Goal: Task Accomplishment & Management: Use online tool/utility

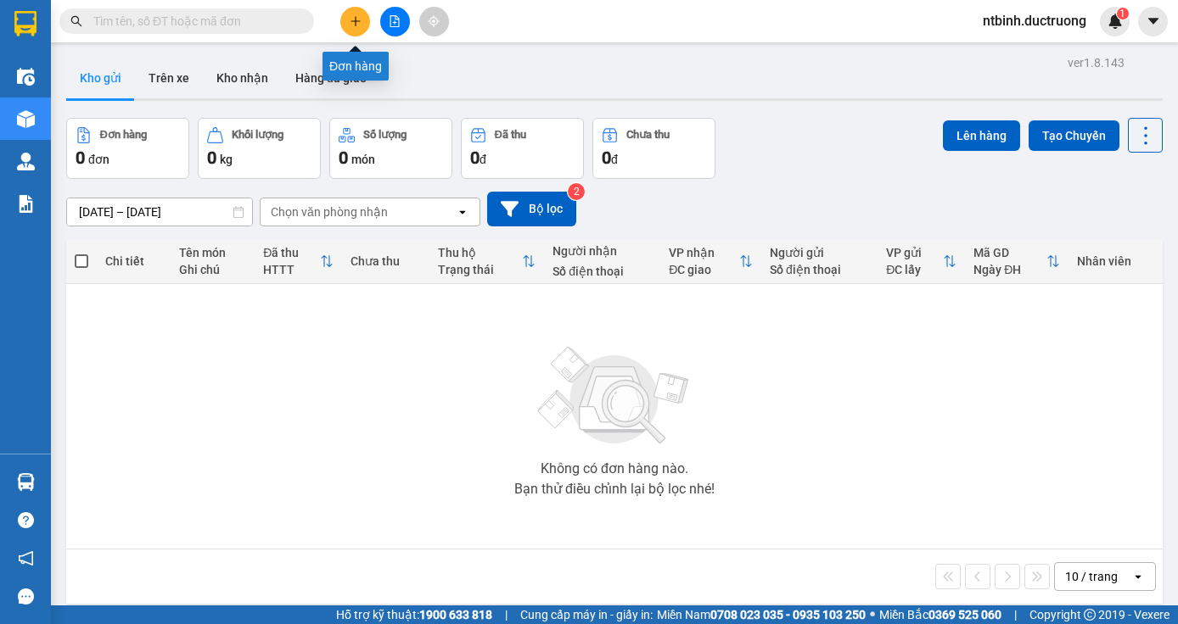
click at [359, 25] on icon "plus" at bounding box center [356, 21] width 12 height 12
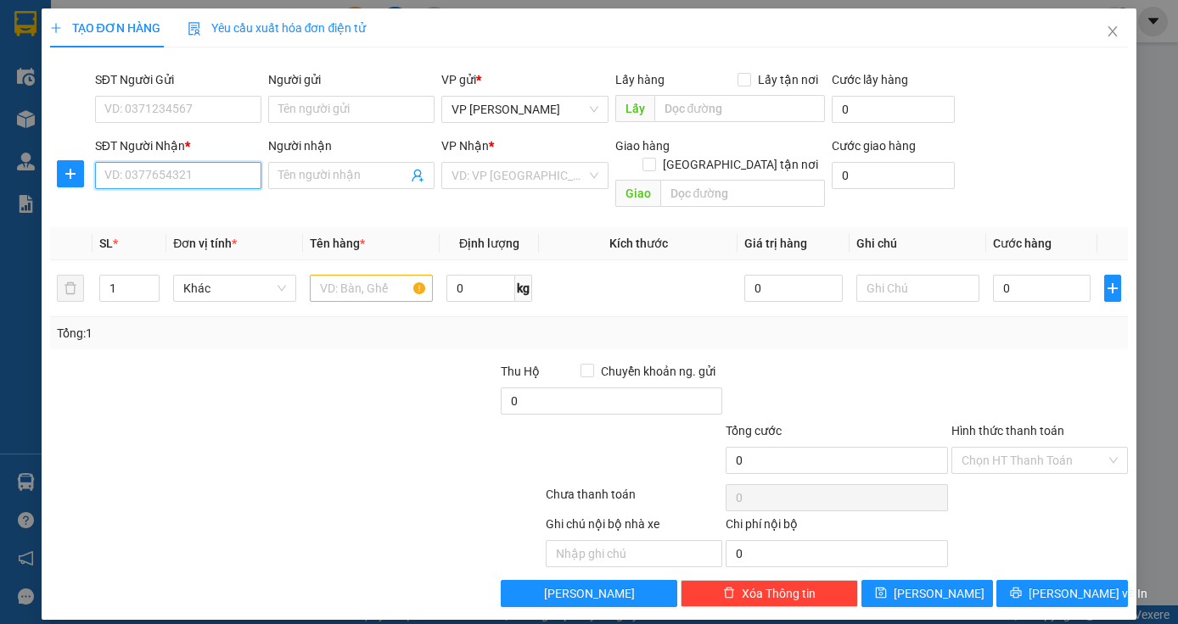
click at [145, 183] on input "SĐT Người Nhận *" at bounding box center [178, 175] width 166 height 27
type input "0913290339"
click at [154, 216] on div "0913290339 - anh ry" at bounding box center [178, 209] width 146 height 19
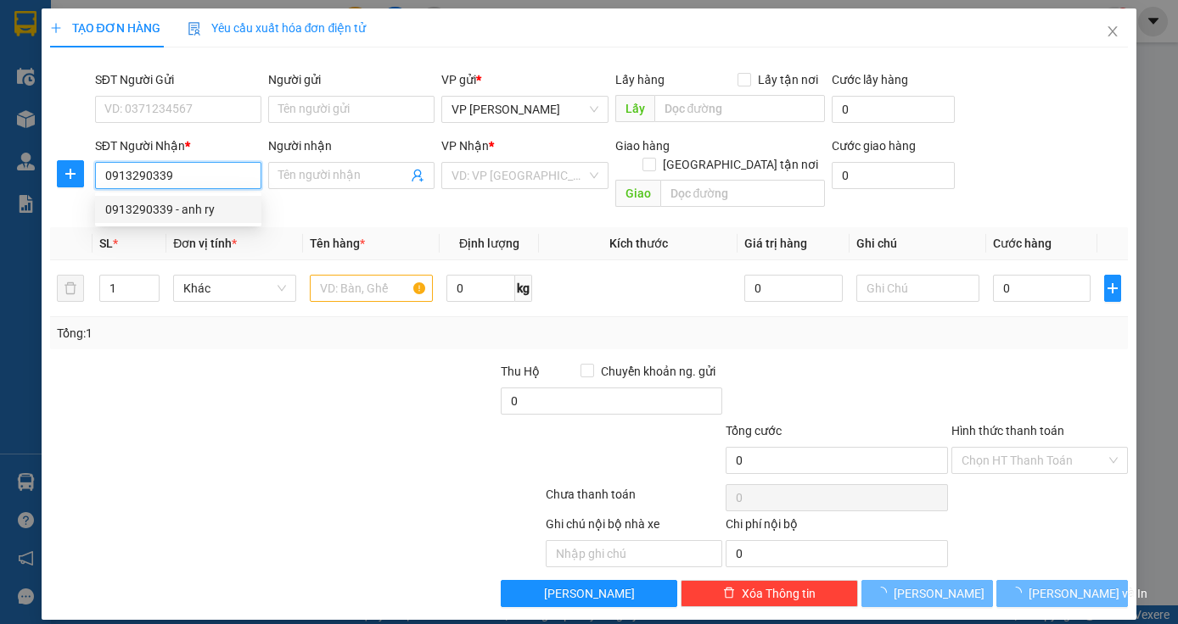
type input "anh ry"
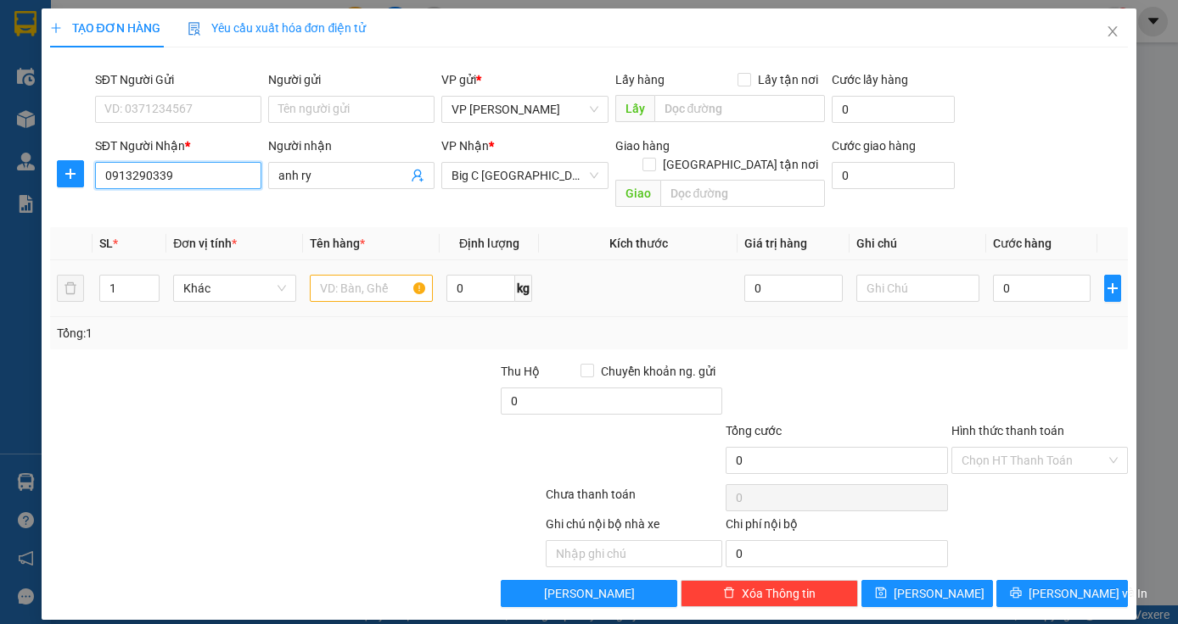
type input "0913290339"
click at [362, 275] on input "text" at bounding box center [371, 288] width 123 height 27
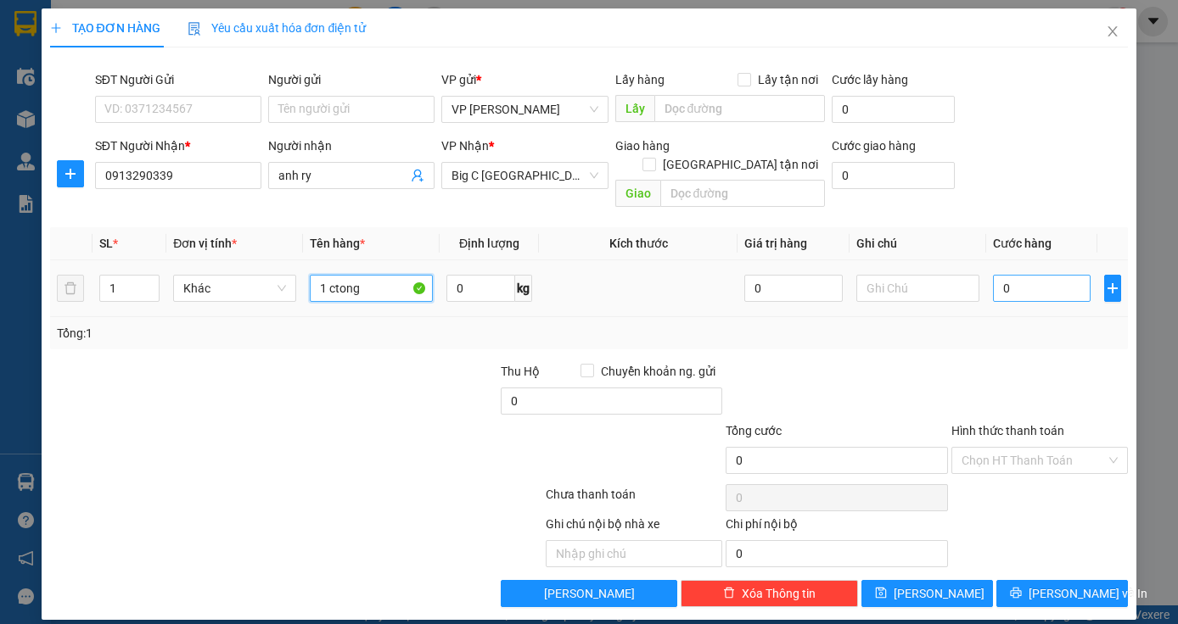
type input "1 ctong"
click at [1023, 277] on input "0" at bounding box center [1042, 288] width 98 height 27
type input "5"
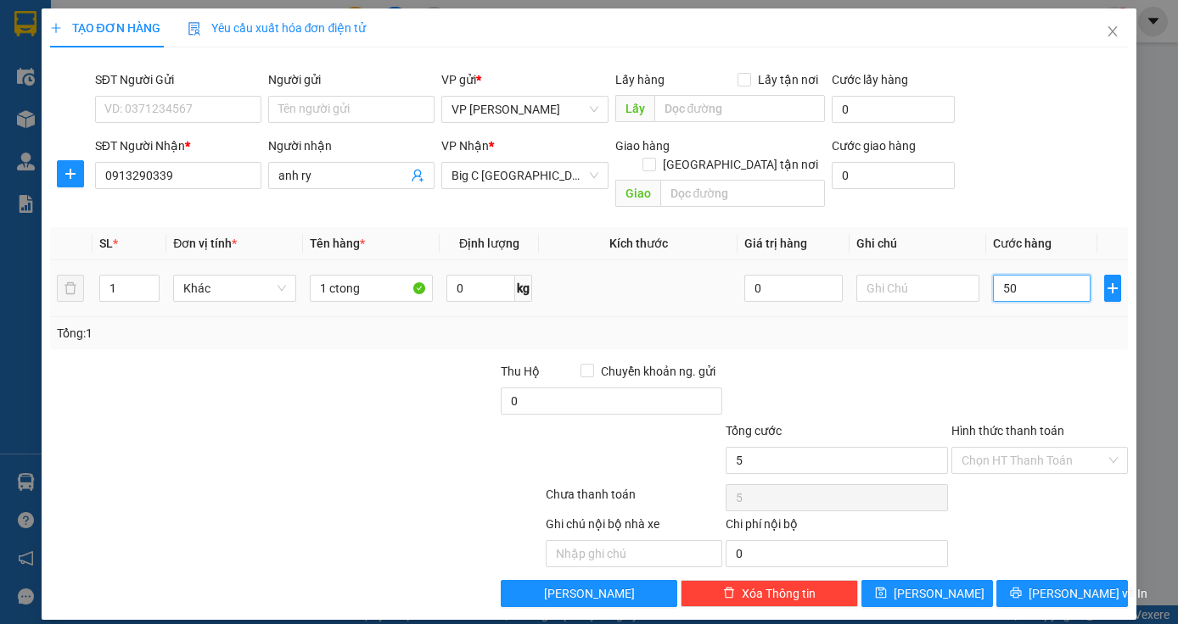
type input "50-"
type input "0"
click at [1023, 277] on input "50-" at bounding box center [1042, 288] width 98 height 27
type input "50"
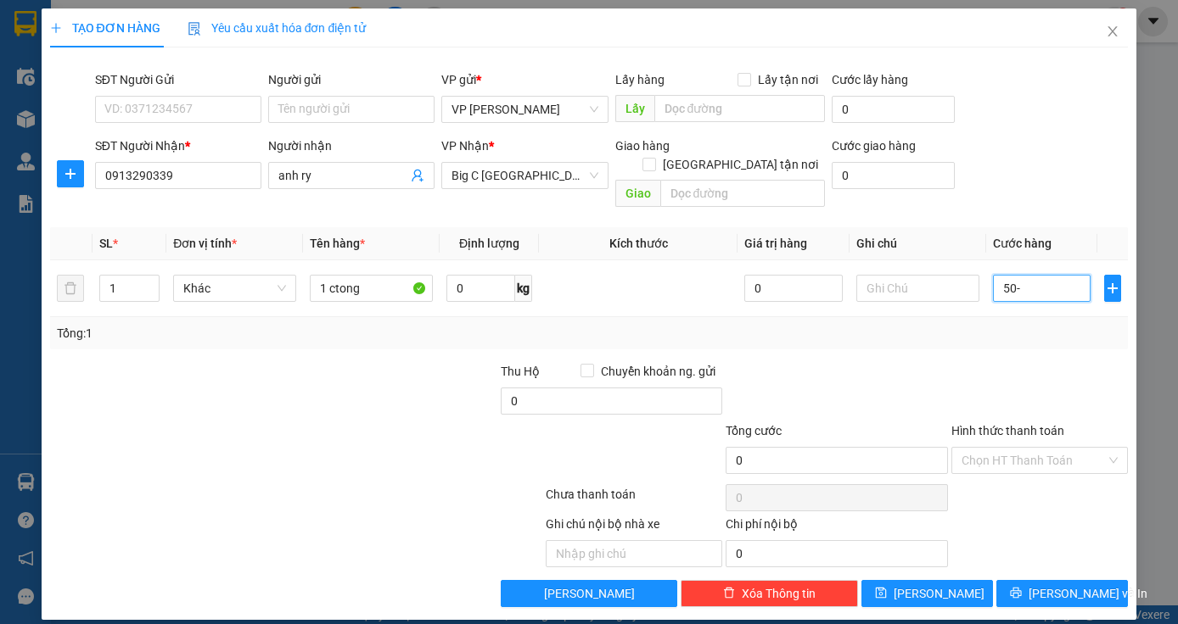
type input "50"
type input "50.000"
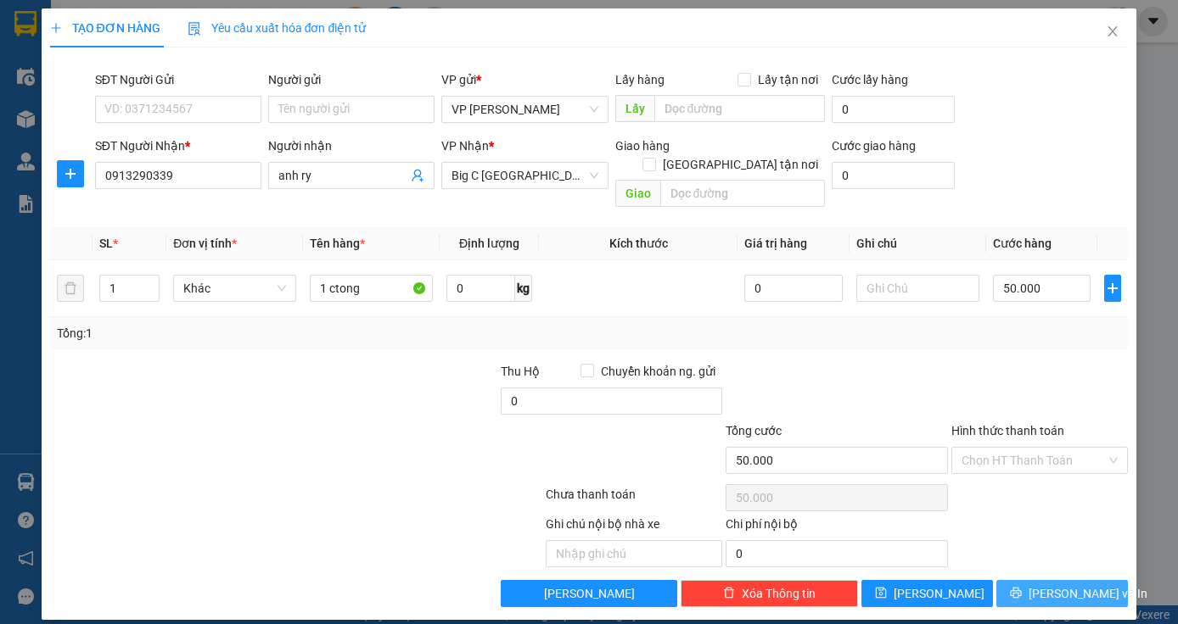
click at [1042, 580] on button "[PERSON_NAME] và In" at bounding box center [1061, 593] width 131 height 27
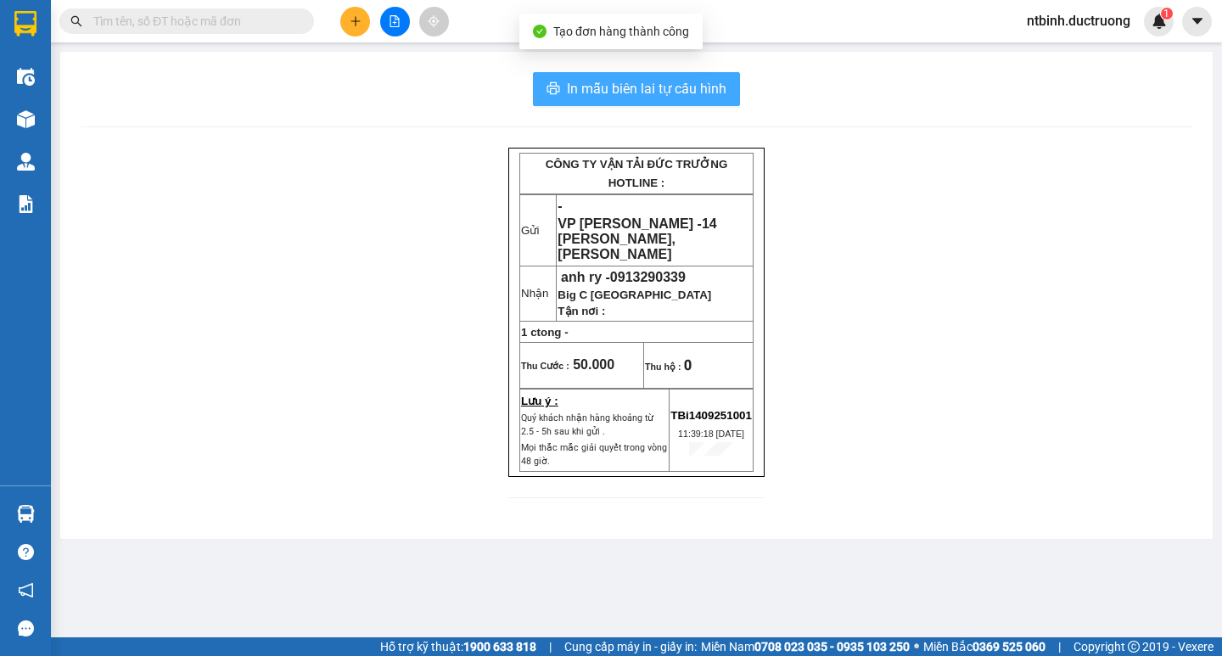
click at [679, 83] on span "In mẫu biên lai tự cấu hình" at bounding box center [646, 88] width 159 height 21
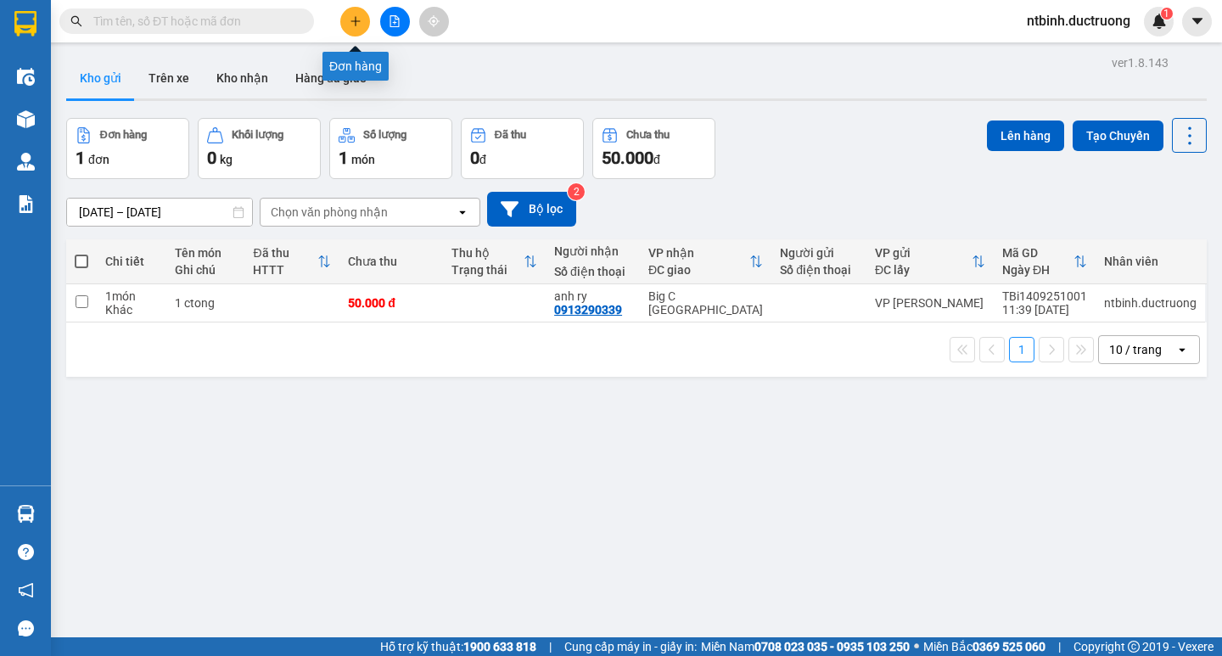
click at [352, 12] on button at bounding box center [355, 22] width 30 height 30
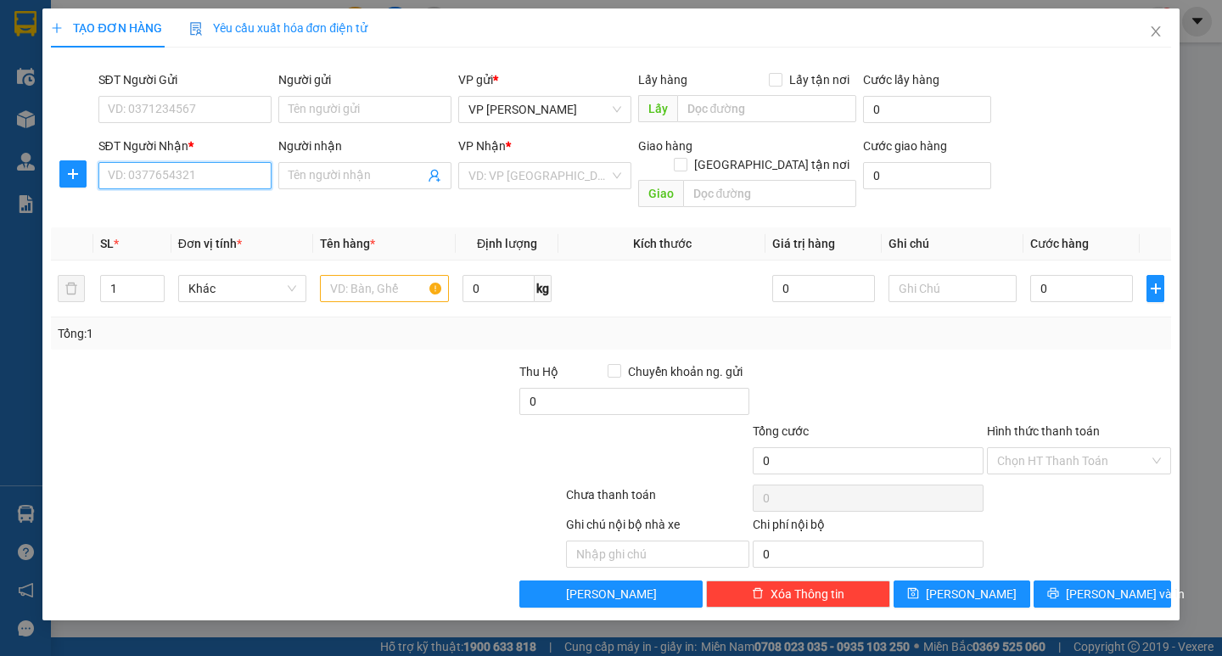
click at [207, 175] on input "SĐT Người Nhận *" at bounding box center [184, 175] width 173 height 27
click at [159, 176] on input "SĐT Người Nhận *" at bounding box center [184, 175] width 173 height 27
click at [155, 203] on div "0969461488" at bounding box center [185, 209] width 153 height 19
type input "0969461488"
click at [367, 275] on input "text" at bounding box center [384, 288] width 128 height 27
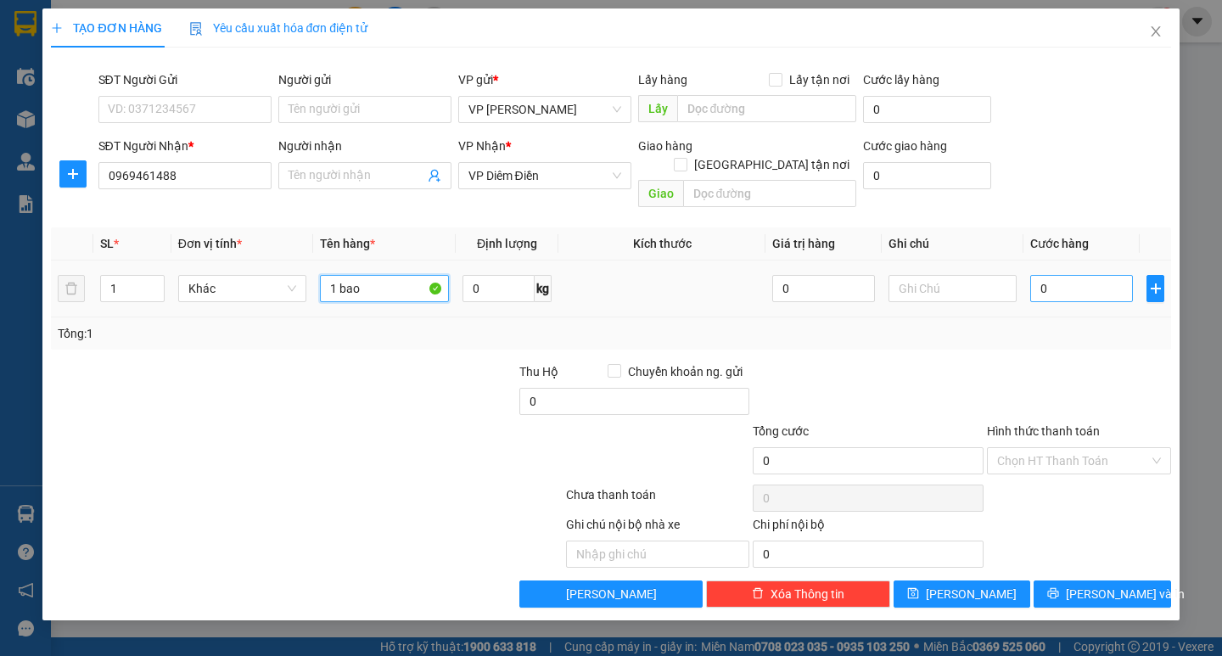
type input "1 bao"
type input "6"
type input "60"
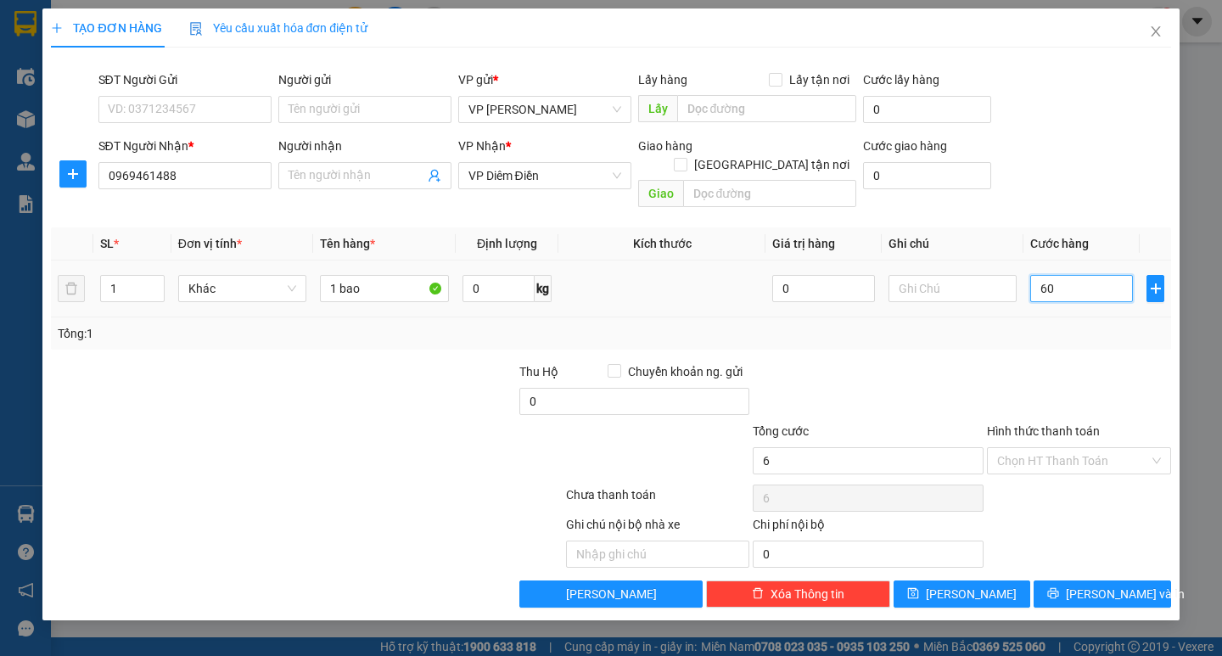
type input "60"
click at [1048, 275] on input "60" at bounding box center [1081, 288] width 103 height 27
type input "60.000"
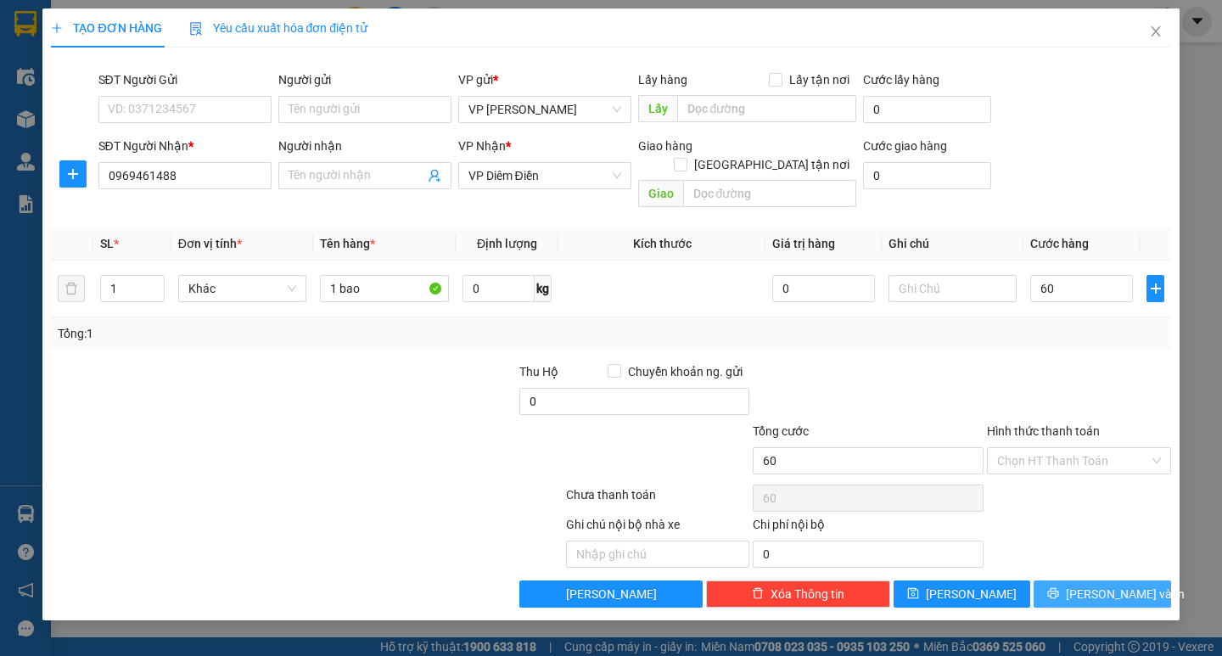
type input "60.000"
click at [1126, 585] on span "[PERSON_NAME] và In" at bounding box center [1125, 594] width 119 height 19
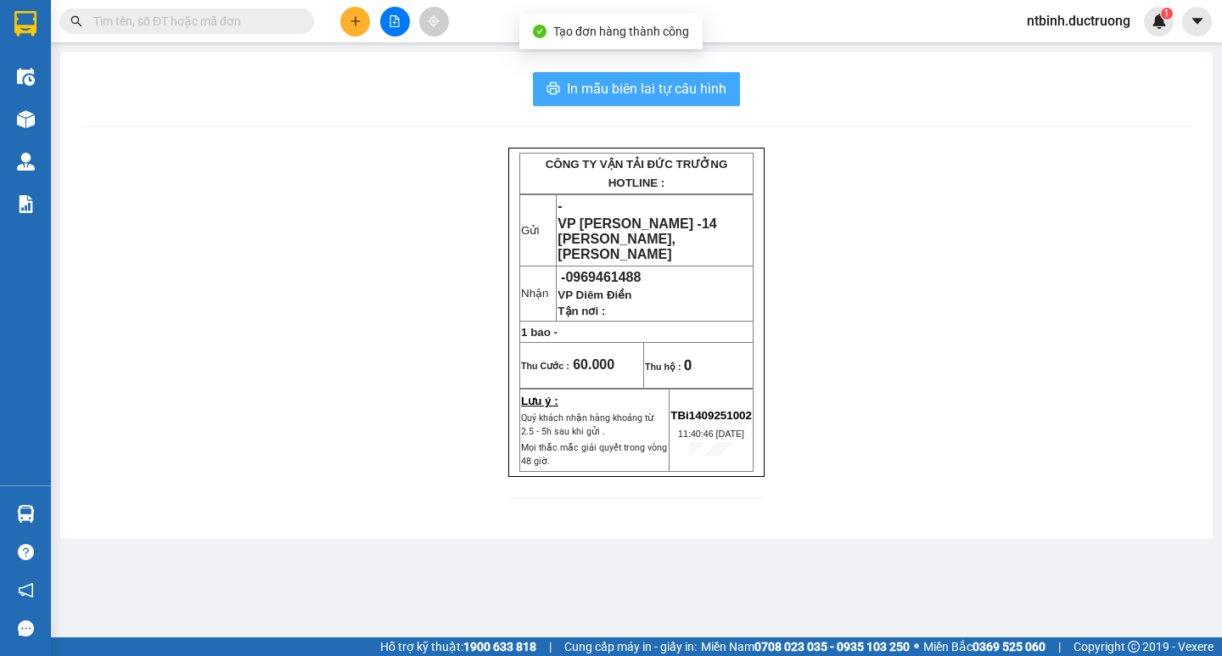
click at [646, 92] on span "In mẫu biên lai tự cấu hình" at bounding box center [646, 88] width 159 height 21
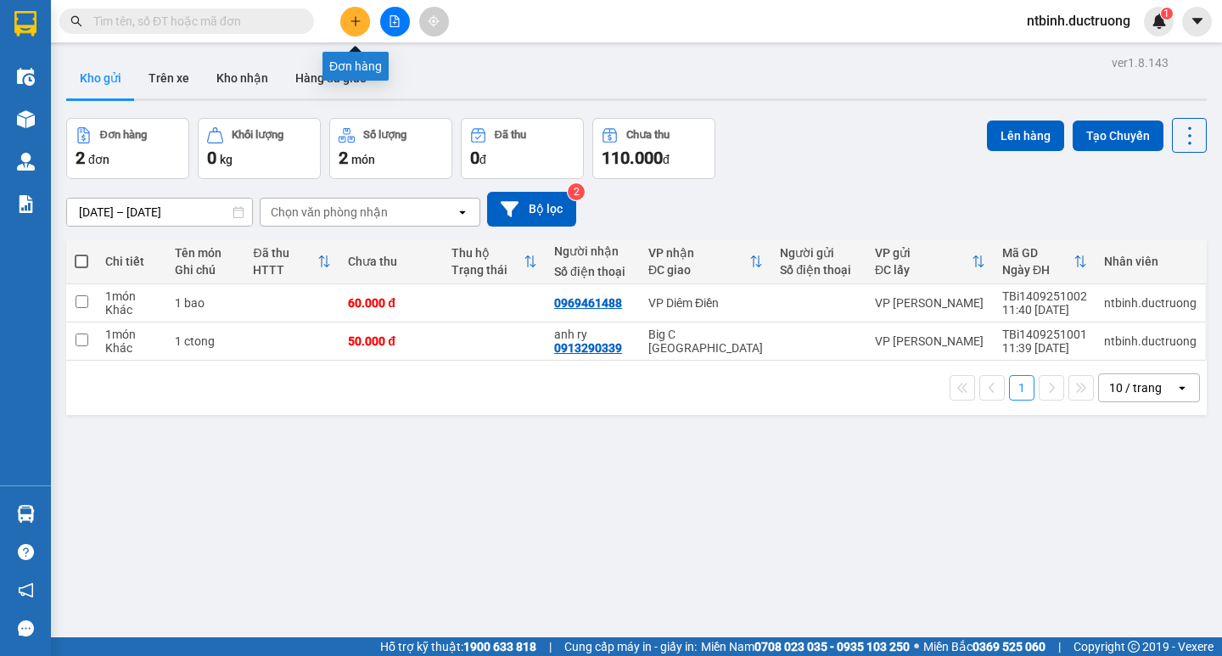
click at [347, 32] on button at bounding box center [355, 22] width 30 height 30
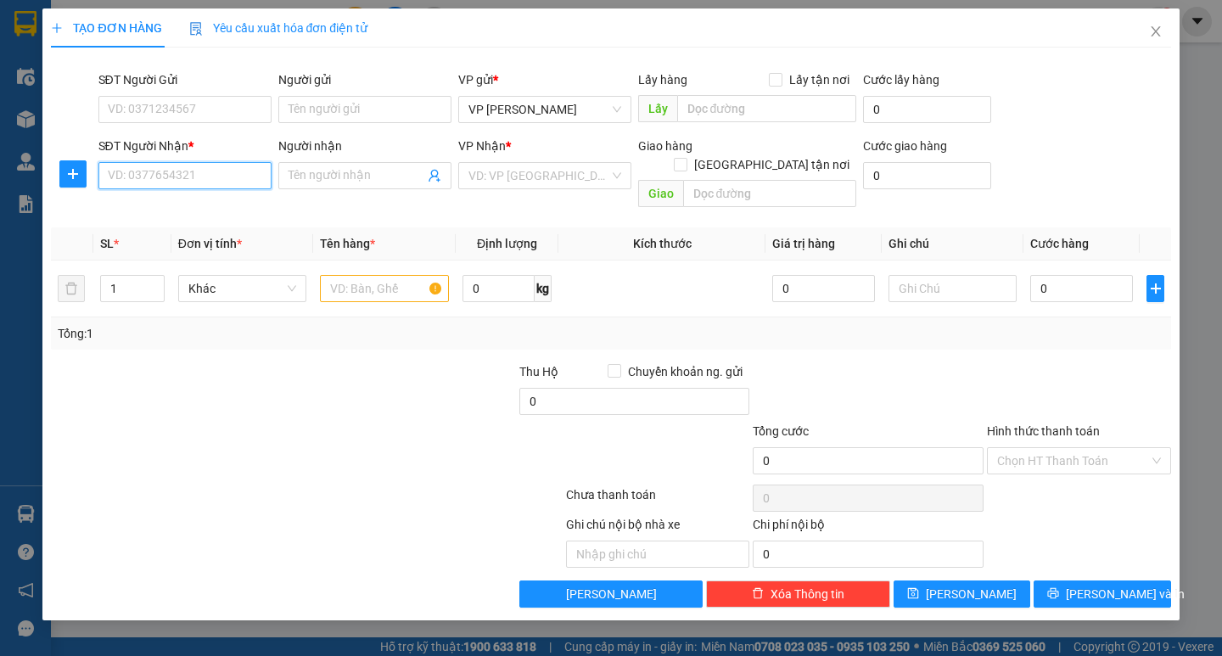
click at [191, 178] on input "SĐT Người Nhận *" at bounding box center [184, 175] width 173 height 27
click at [215, 216] on div "0356604825" at bounding box center [185, 209] width 153 height 19
type input "0356604825"
click at [348, 277] on input "text" at bounding box center [384, 288] width 128 height 27
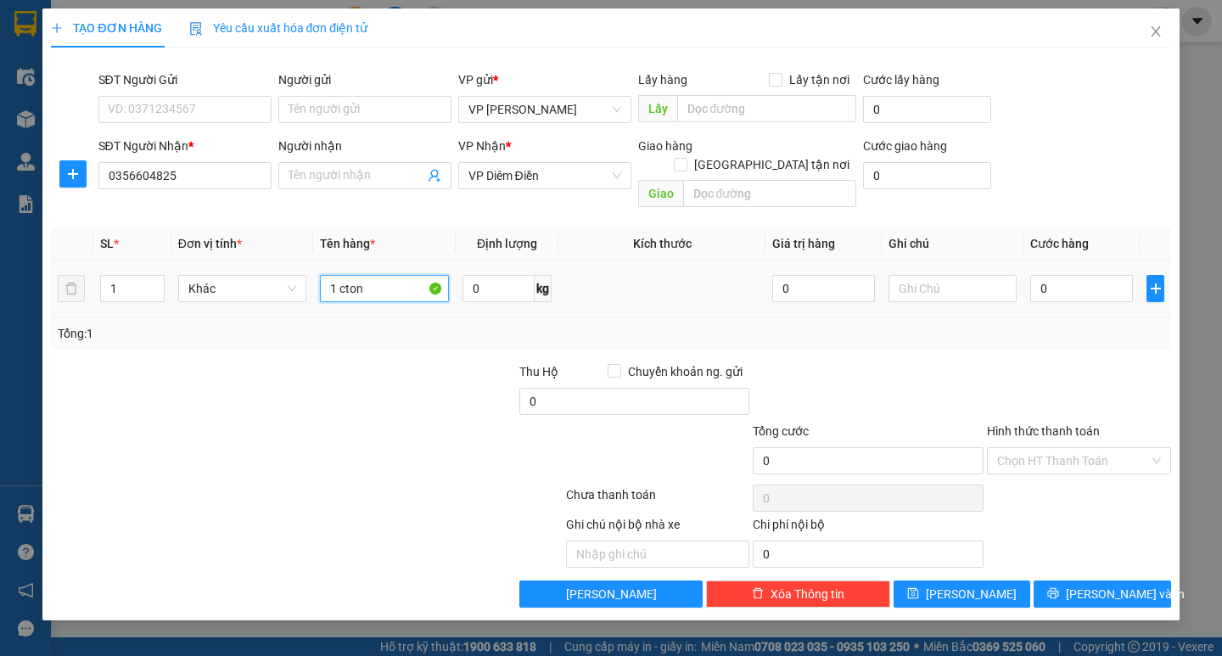
type input "1 ctong"
click at [1082, 275] on input "0" at bounding box center [1081, 288] width 103 height 27
click at [1082, 275] on input "50" at bounding box center [1081, 288] width 103 height 27
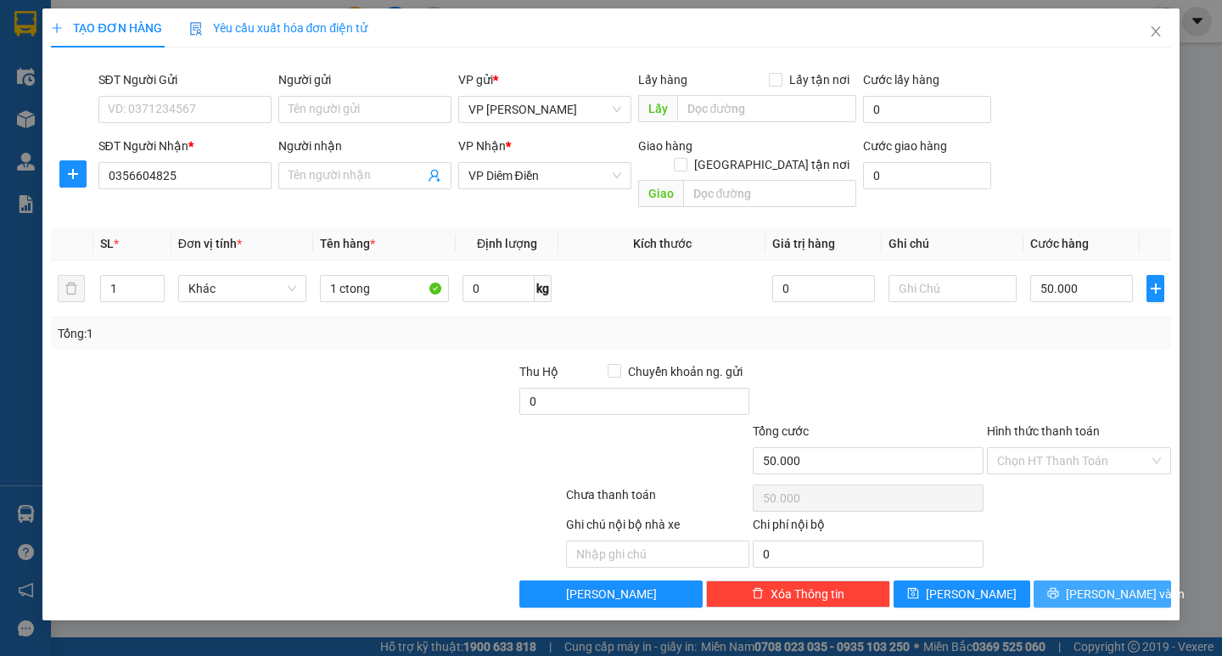
click at [1093, 585] on span "[PERSON_NAME] và In" at bounding box center [1125, 594] width 119 height 19
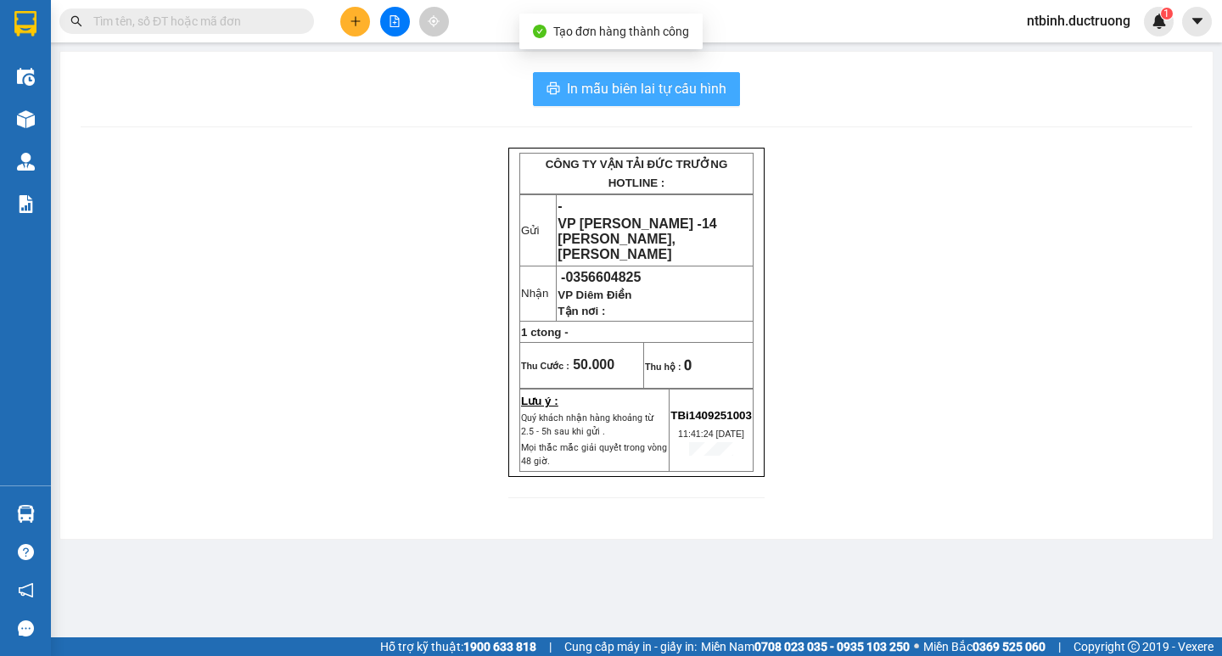
click at [696, 81] on span "In mẫu biên lai tự cấu hình" at bounding box center [646, 88] width 159 height 21
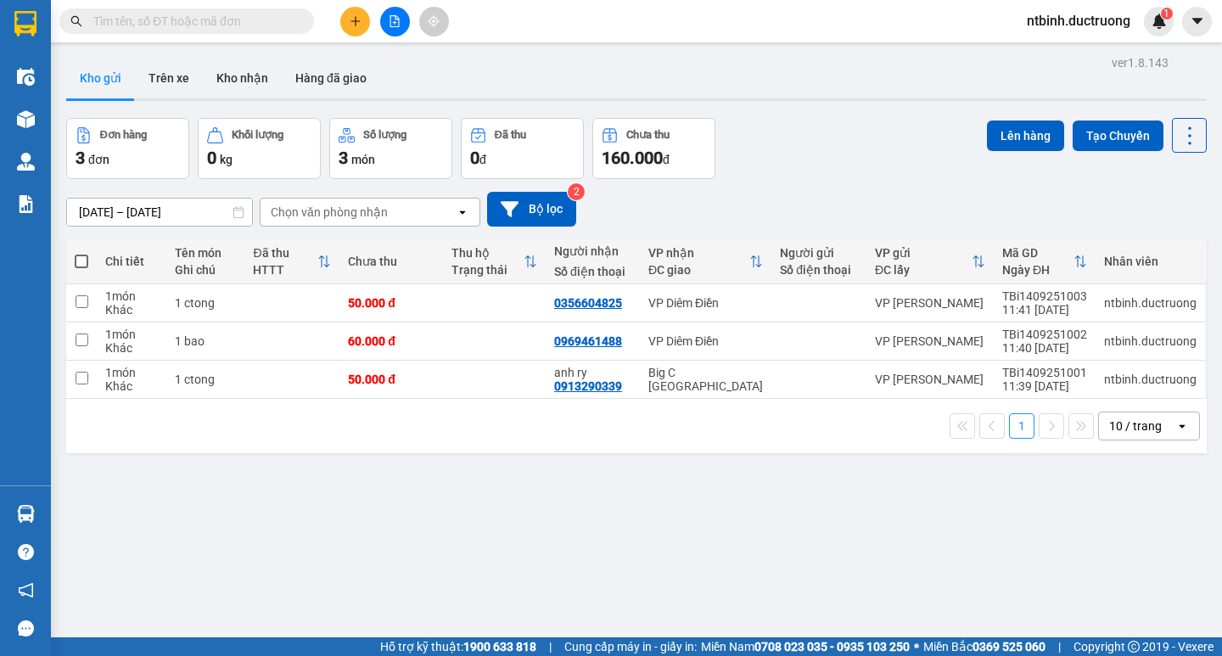
click at [350, 16] on icon "plus" at bounding box center [356, 21] width 12 height 12
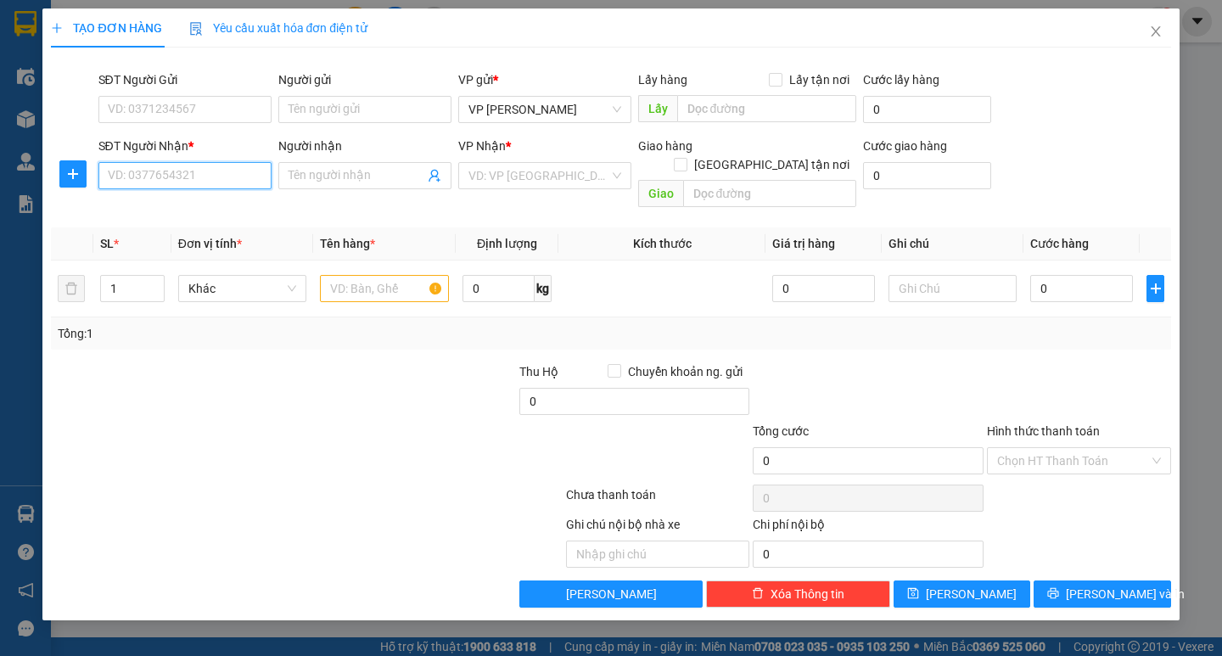
click at [188, 176] on input "SĐT Người Nhận *" at bounding box center [184, 175] width 173 height 27
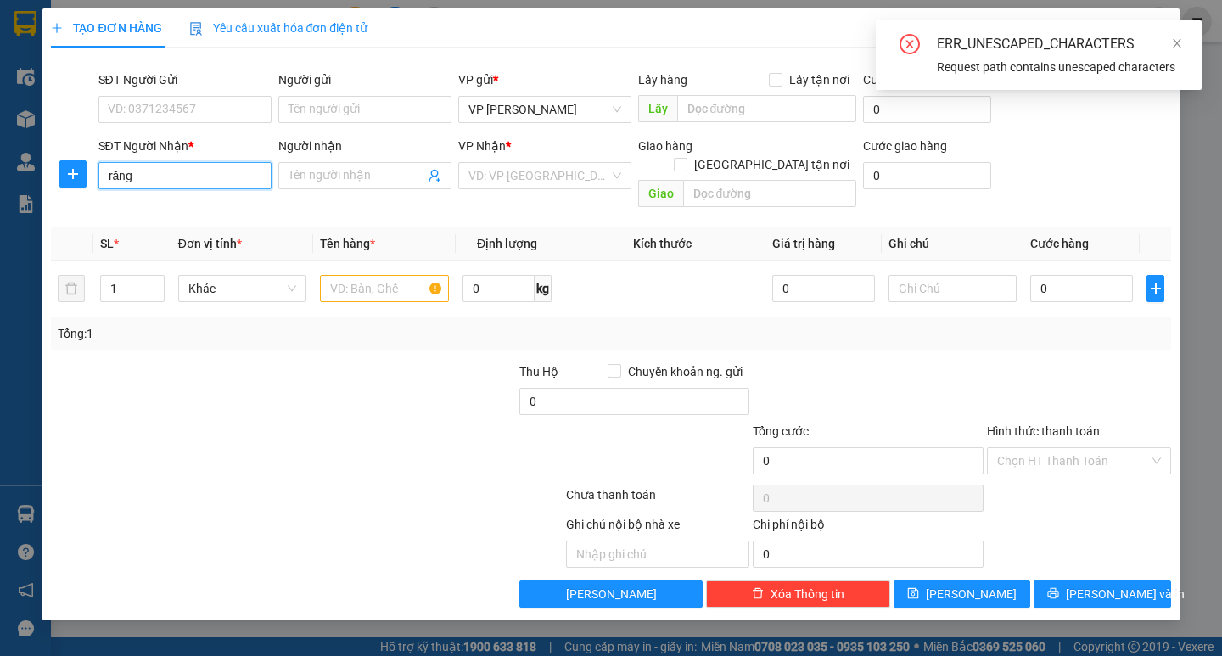
click at [204, 167] on input "răng" at bounding box center [184, 175] width 173 height 27
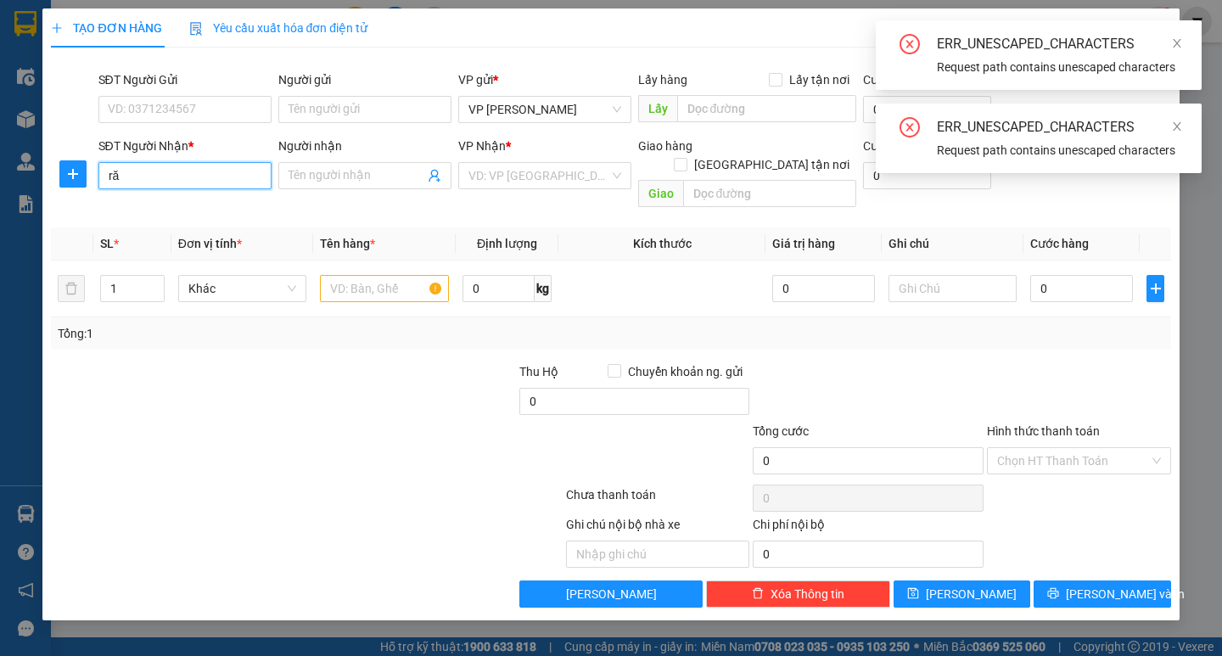
type input "r"
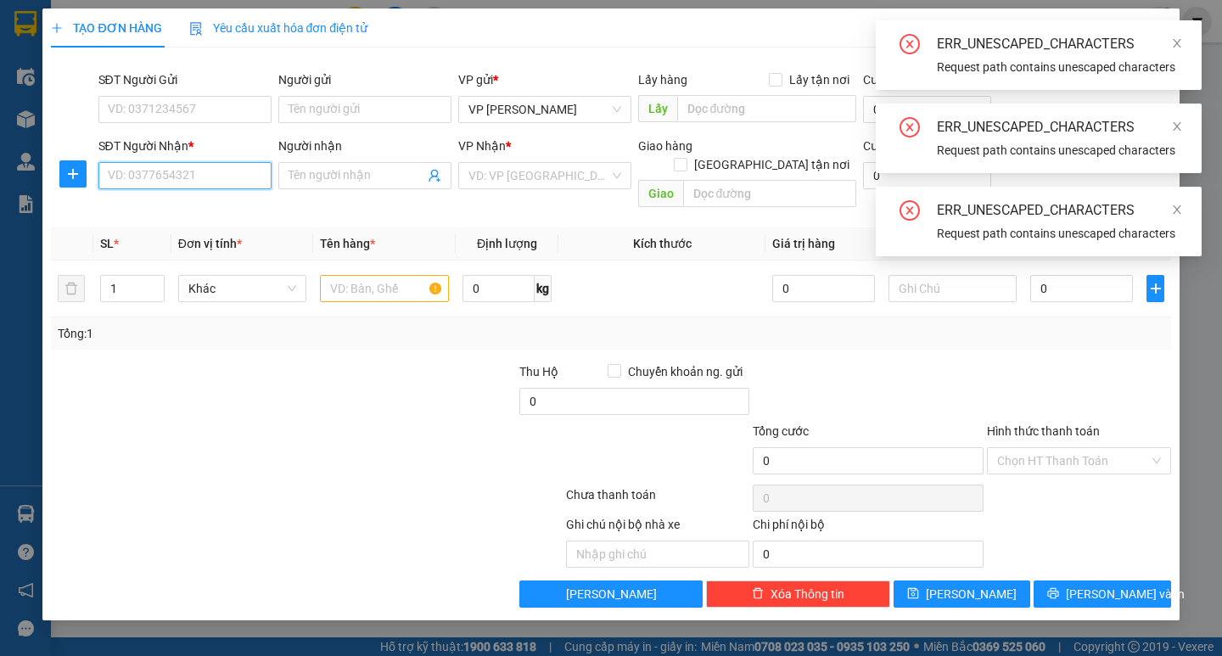
click at [200, 174] on input "SĐT Người Nhận *" at bounding box center [184, 175] width 173 height 27
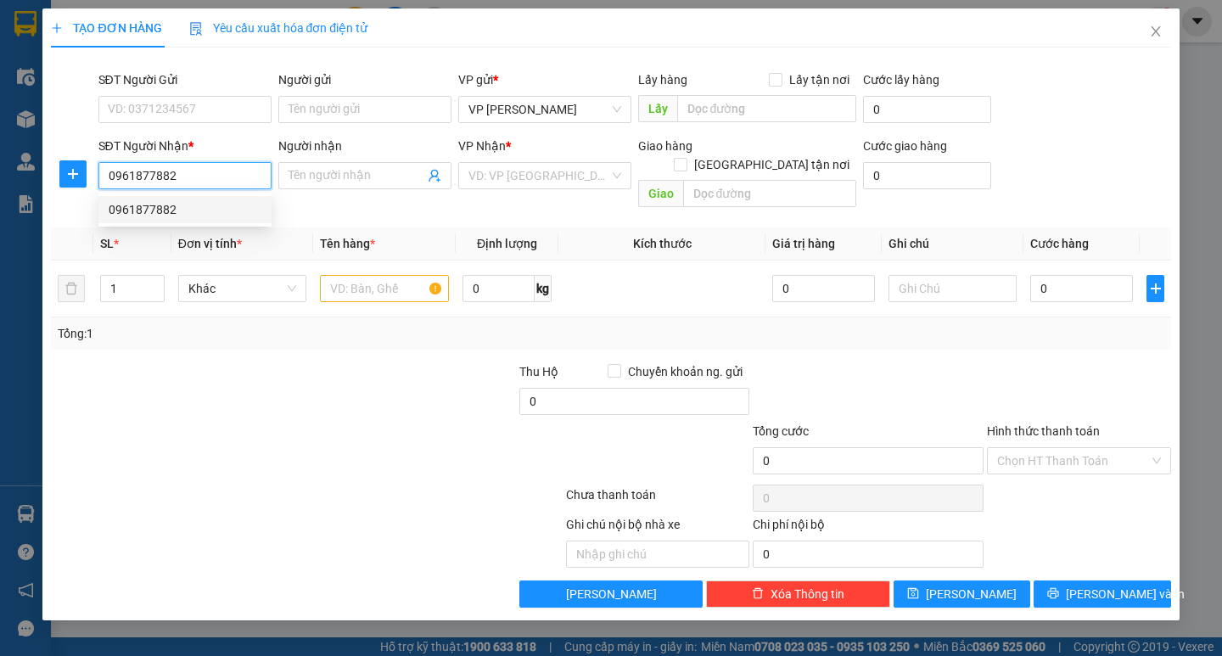
click at [197, 204] on div "0961877882" at bounding box center [185, 209] width 153 height 19
type input "0961877882"
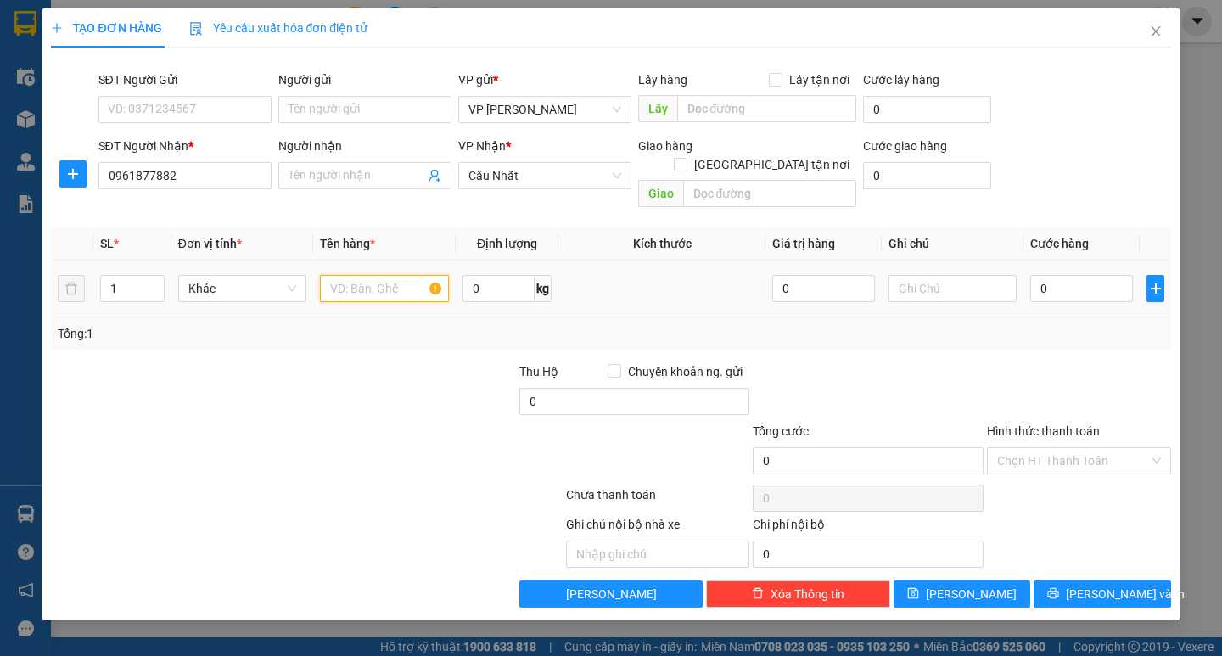
click at [347, 275] on input "text" at bounding box center [384, 288] width 128 height 27
type input "răng"
click at [1047, 275] on input "0" at bounding box center [1081, 288] width 103 height 27
type input "3"
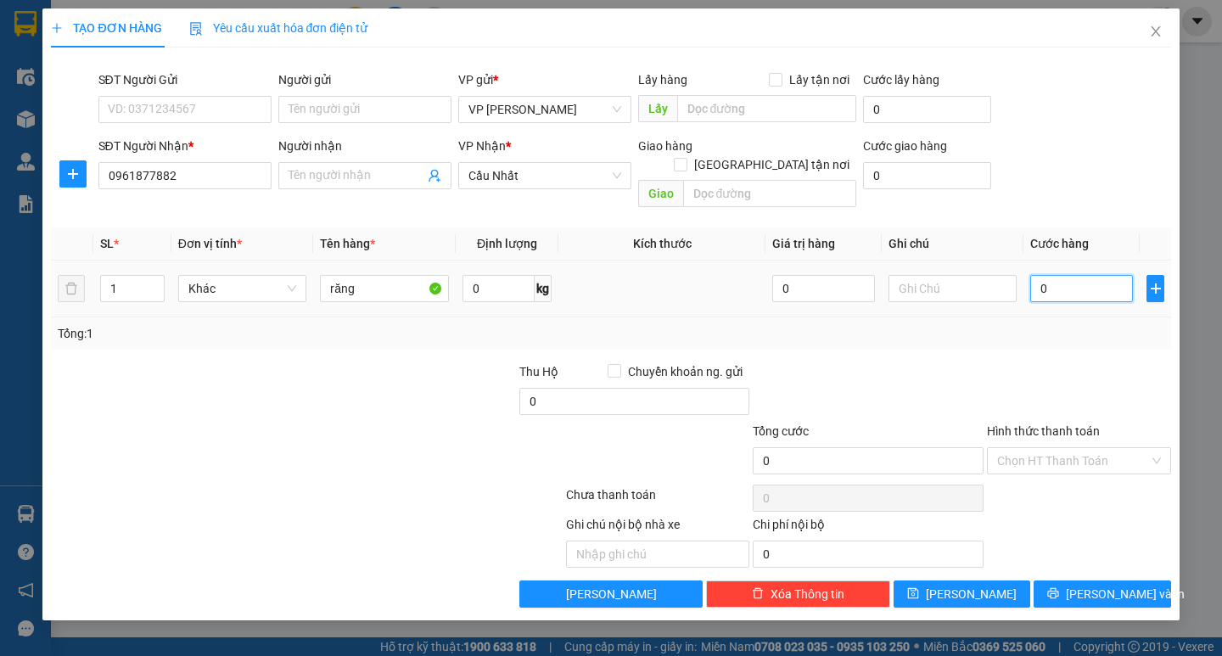
type input "3"
type input "30"
click at [1047, 275] on input "30" at bounding box center [1081, 288] width 103 height 27
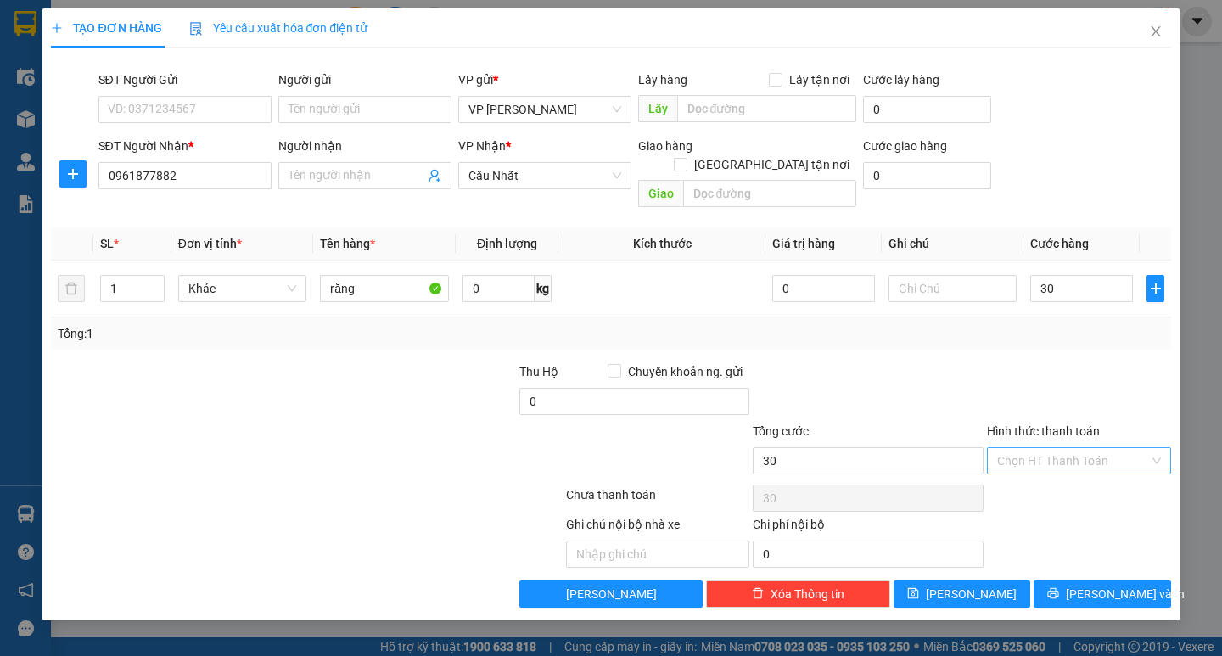
type input "30.000"
click at [1060, 448] on input "Hình thức thanh toán" at bounding box center [1073, 460] width 152 height 25
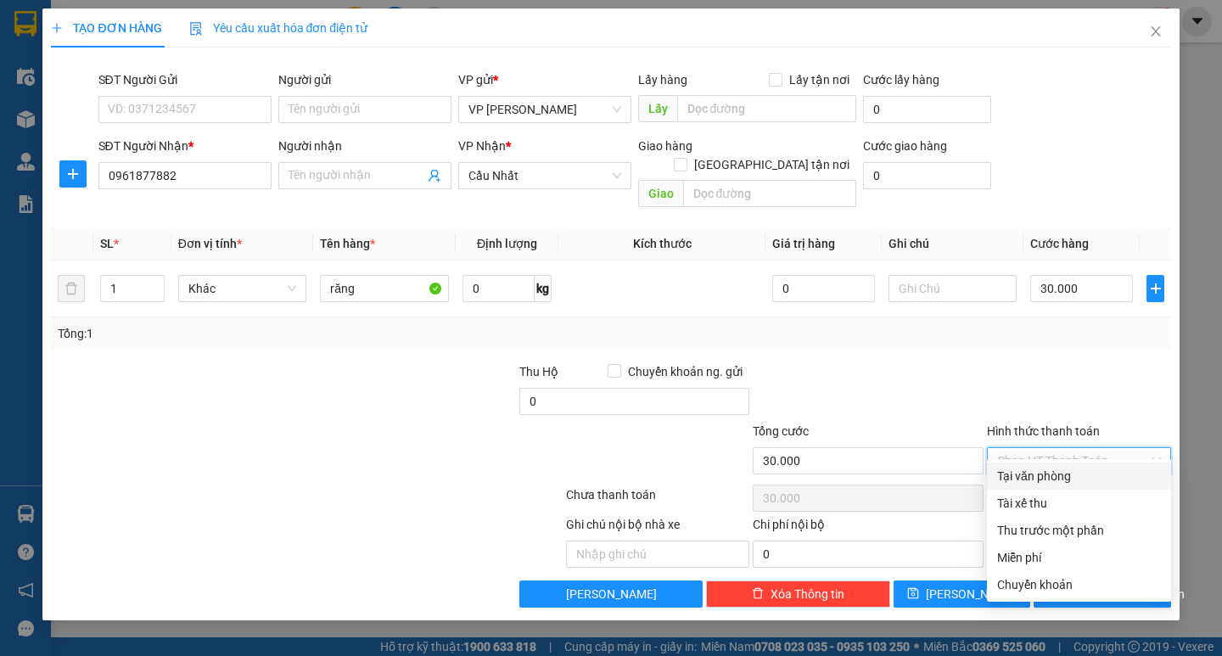
click at [1038, 468] on div "Tại văn phòng" at bounding box center [1079, 476] width 164 height 19
type input "0"
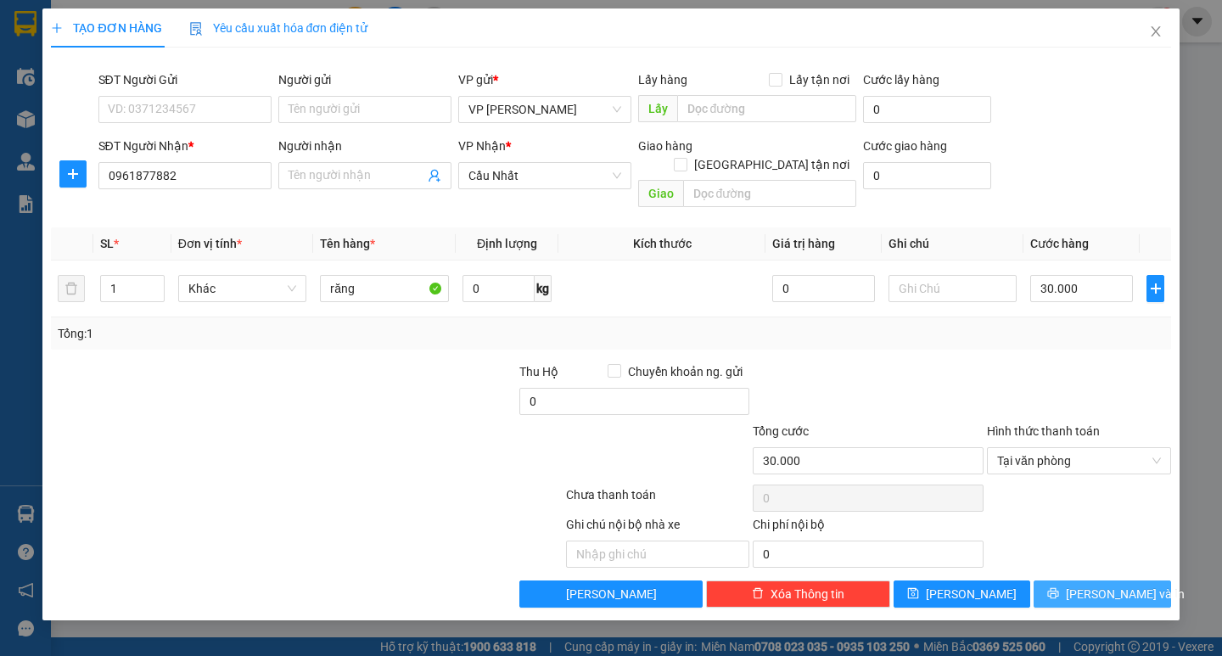
click at [1101, 585] on span "[PERSON_NAME] và In" at bounding box center [1125, 594] width 119 height 19
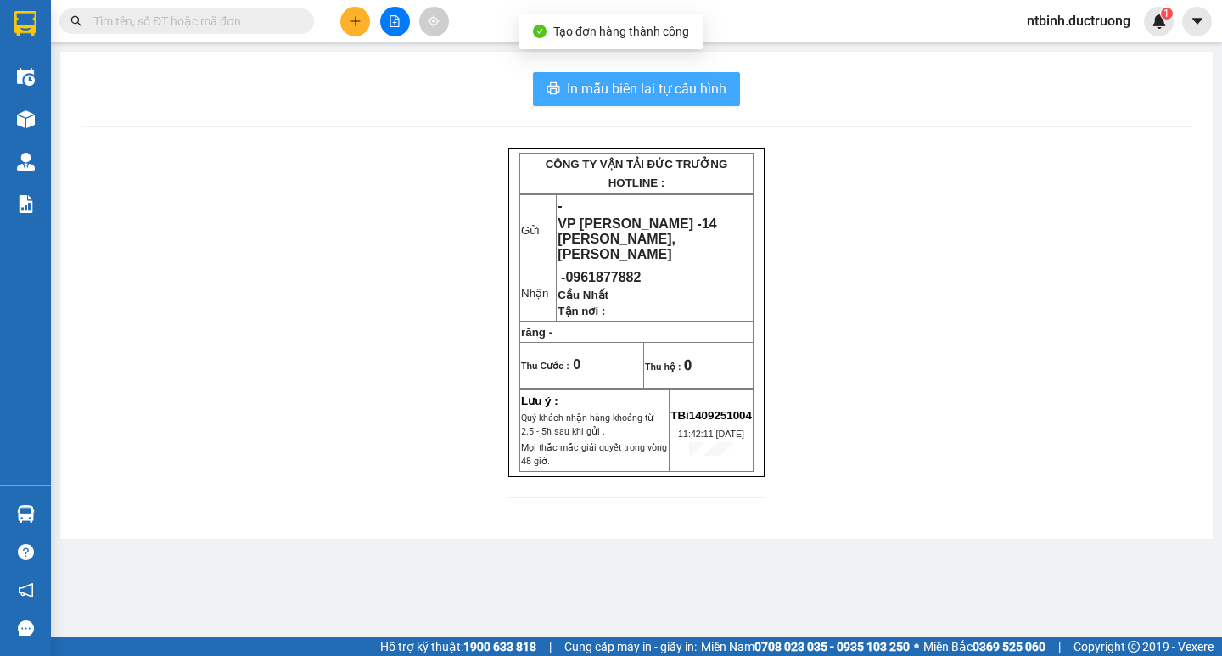
click at [634, 80] on span "In mẫu biên lai tự cấu hình" at bounding box center [646, 88] width 159 height 21
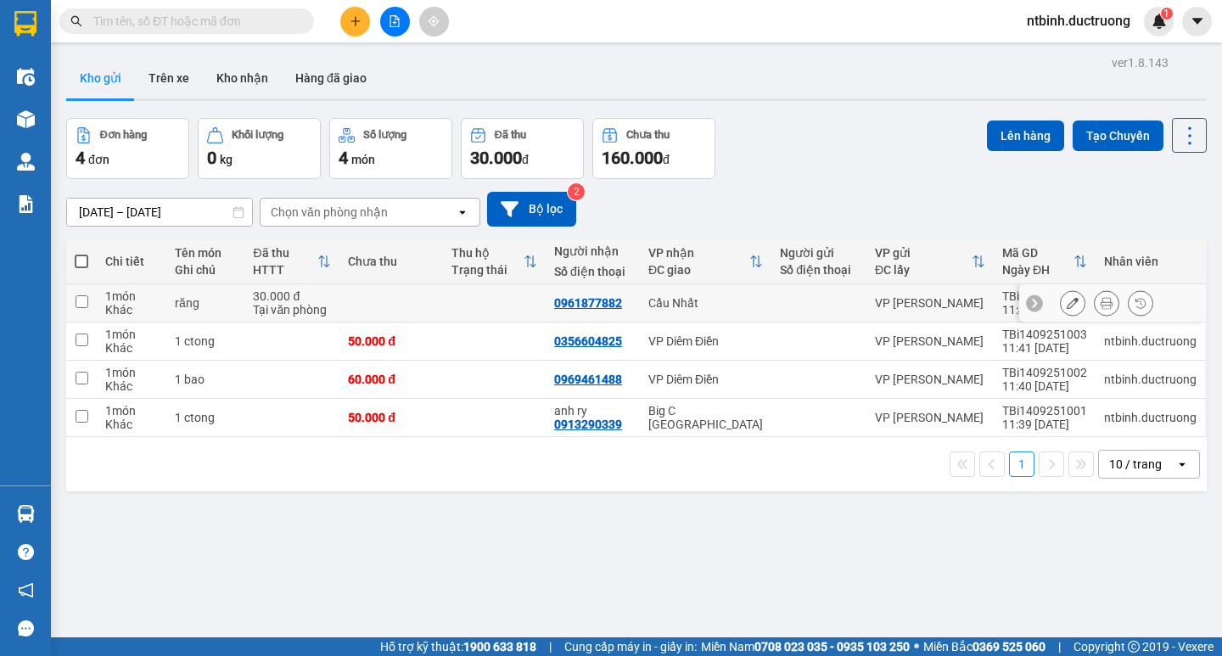
click at [82, 302] on input "checkbox" at bounding box center [82, 301] width 13 height 13
checkbox input "true"
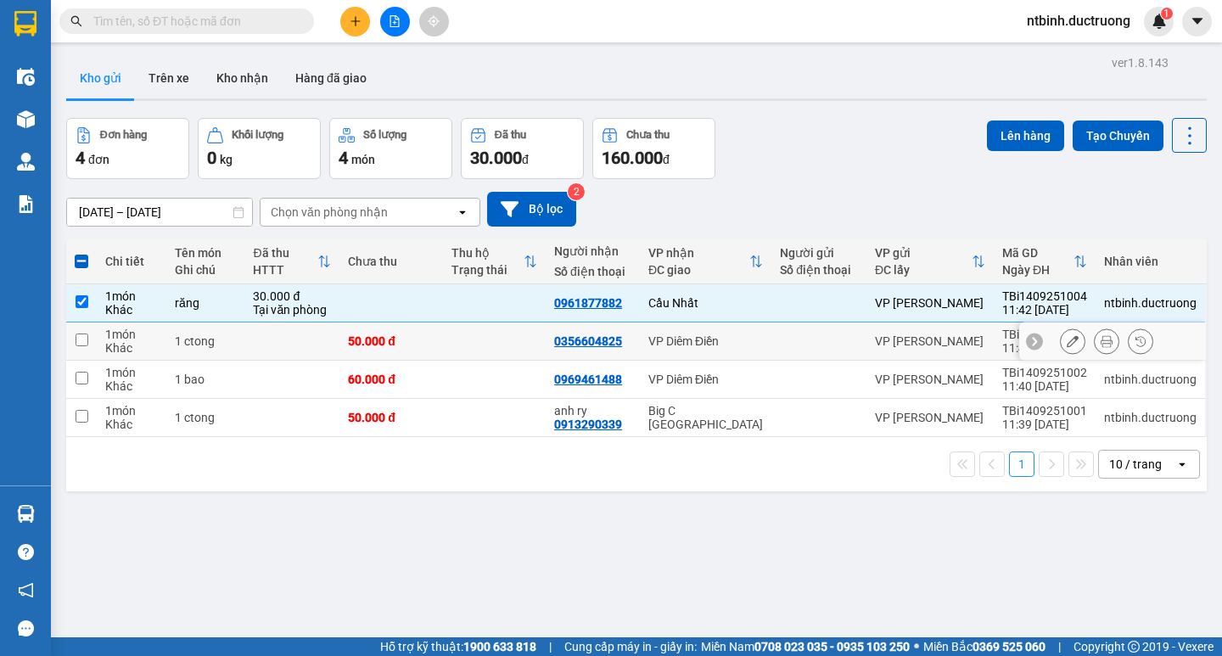
click at [80, 341] on input "checkbox" at bounding box center [82, 339] width 13 height 13
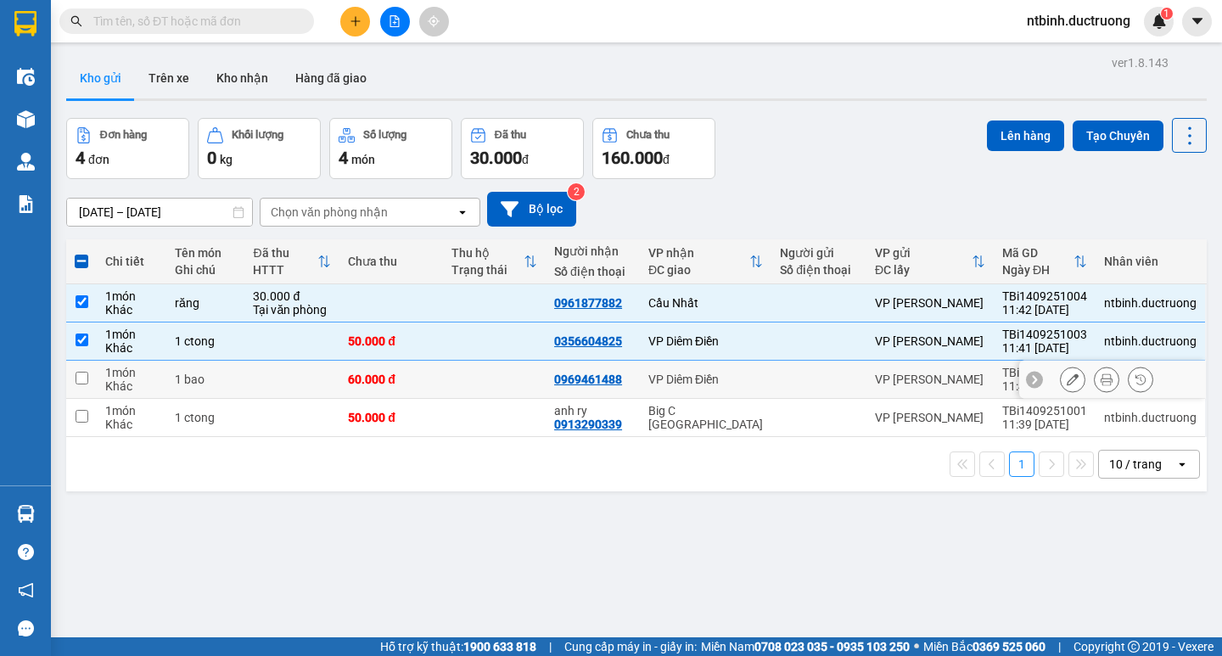
click at [73, 383] on td at bounding box center [81, 380] width 31 height 38
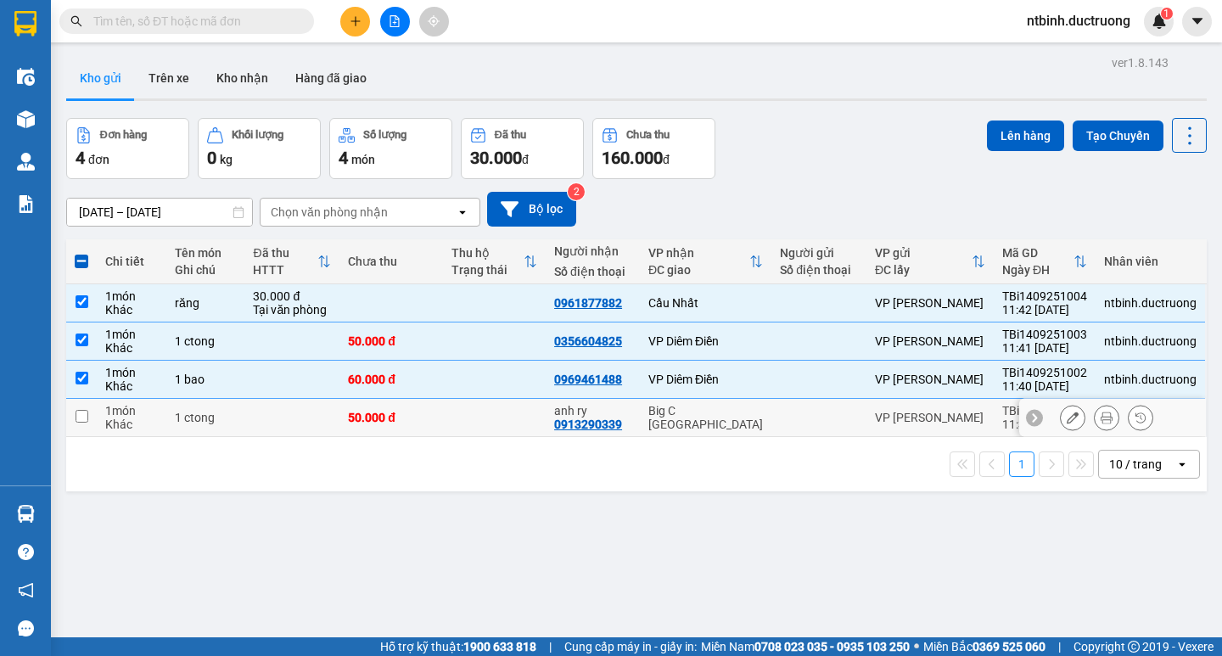
drag, startPoint x: 87, startPoint y: 422, endPoint x: 25, endPoint y: 400, distance: 66.5
click at [87, 421] on td at bounding box center [81, 418] width 31 height 38
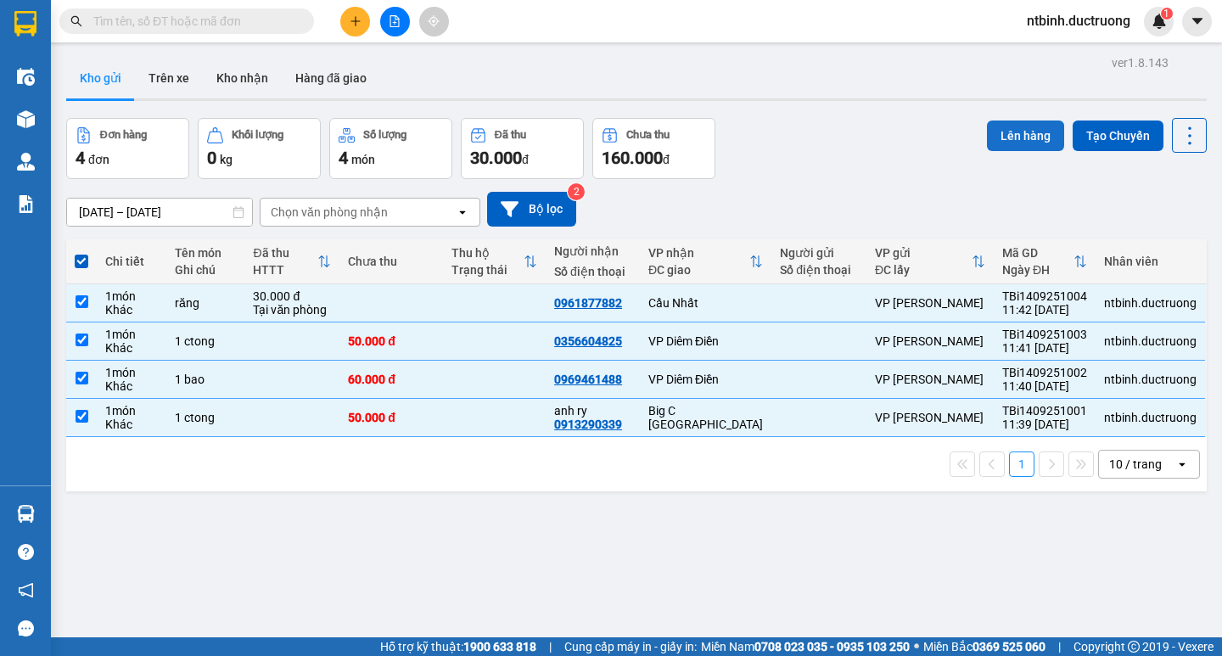
click at [1016, 143] on button "Lên hàng" at bounding box center [1025, 135] width 77 height 31
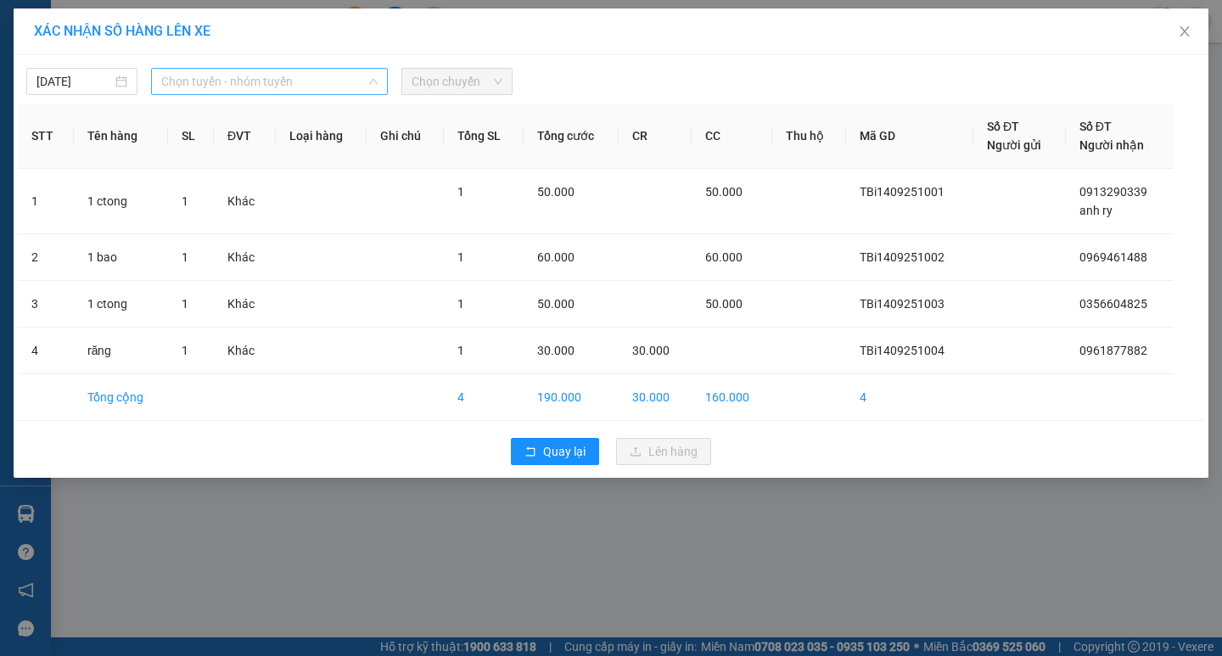
click at [330, 84] on span "Chọn tuyến - nhóm tuyến" at bounding box center [269, 81] width 216 height 25
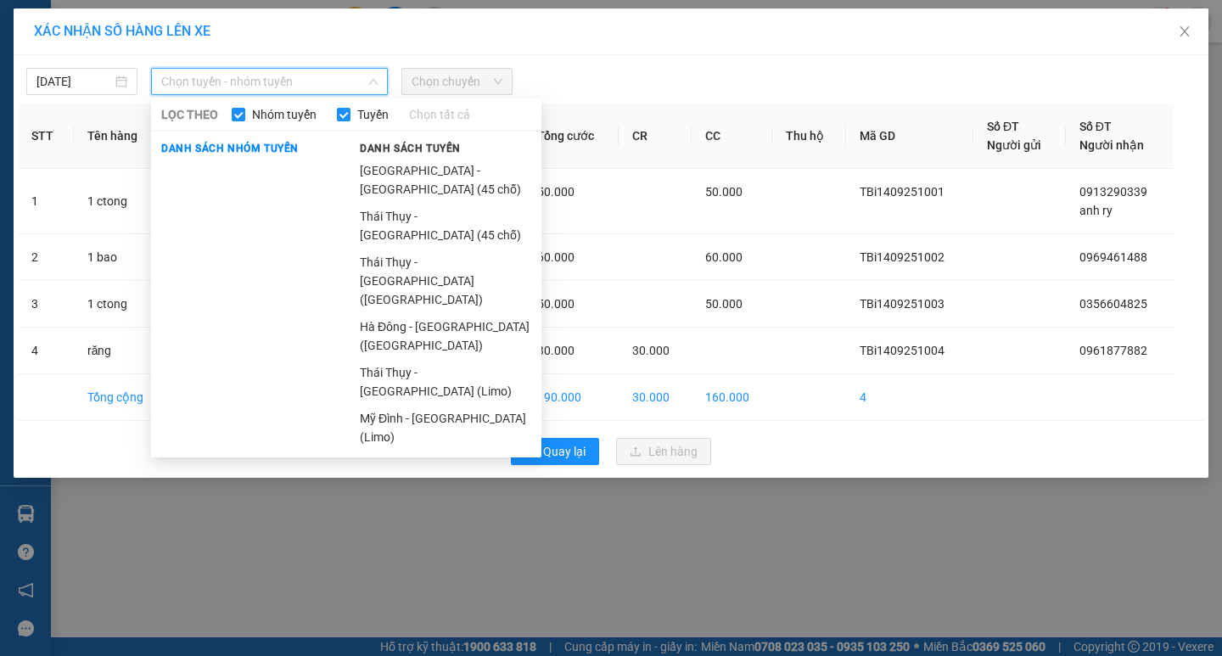
drag, startPoint x: 417, startPoint y: 171, endPoint x: 465, endPoint y: 77, distance: 105.9
click at [417, 171] on li "[GEOGRAPHIC_DATA] - [GEOGRAPHIC_DATA] (45 chỗ)" at bounding box center [446, 180] width 192 height 46
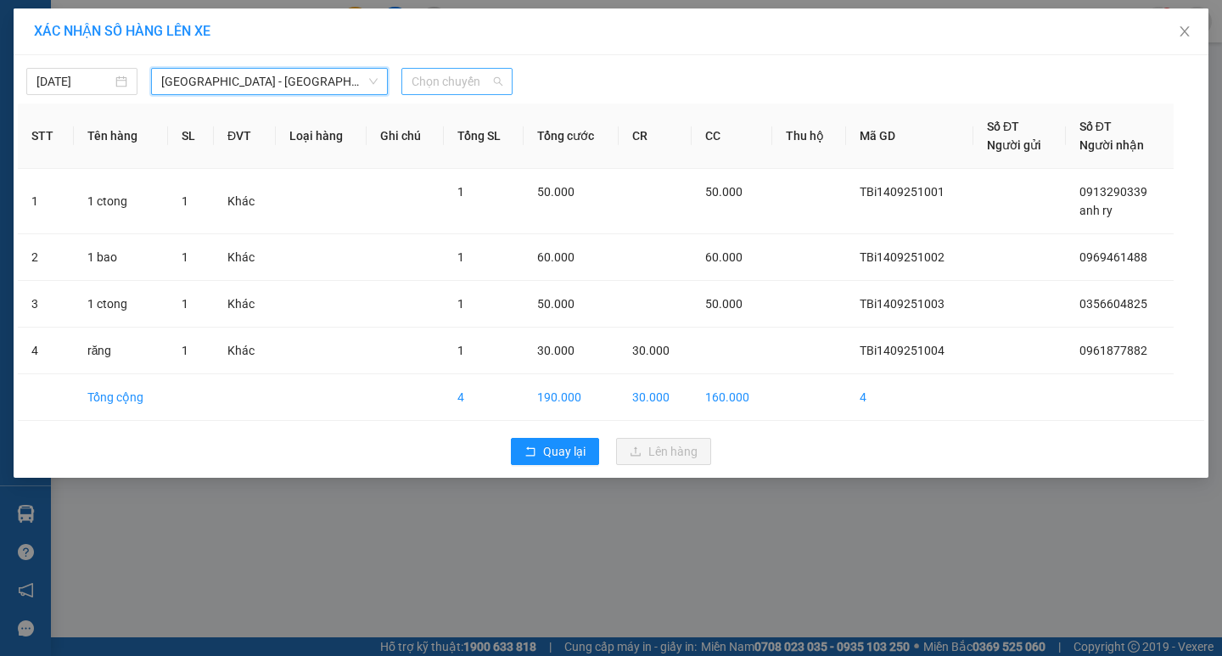
click at [456, 79] on span "Chọn chuyến" at bounding box center [456, 81] width 91 height 25
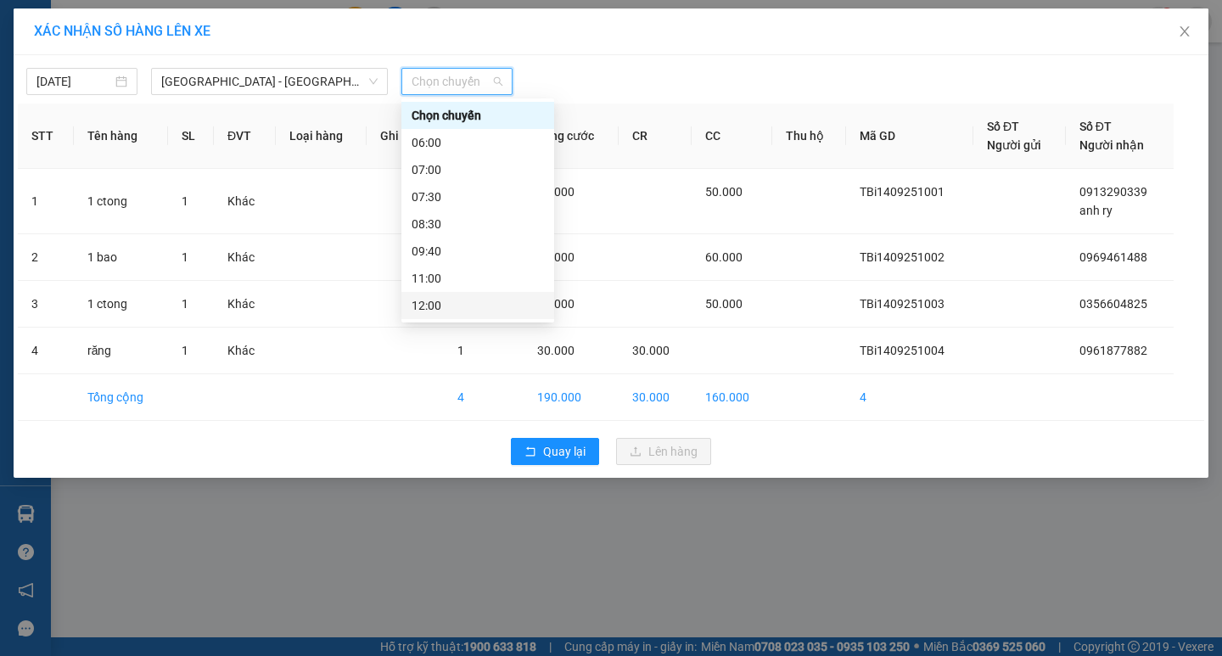
click at [430, 300] on div "12:00" at bounding box center [477, 305] width 132 height 19
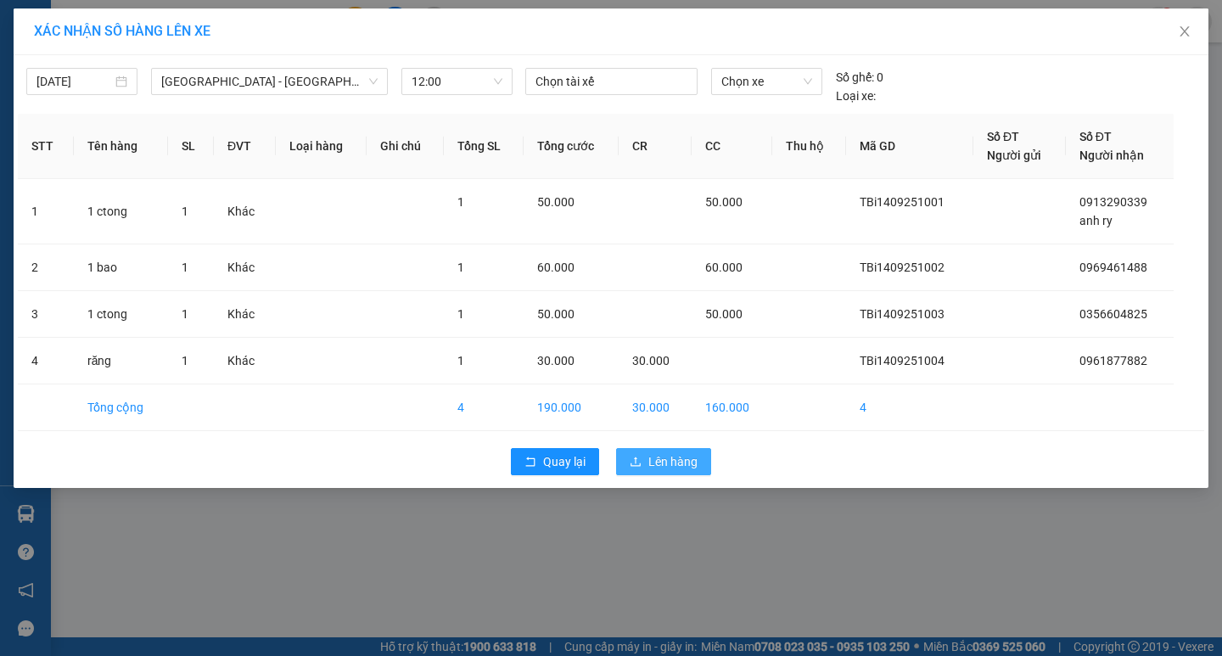
click at [678, 460] on span "Lên hàng" at bounding box center [672, 461] width 49 height 19
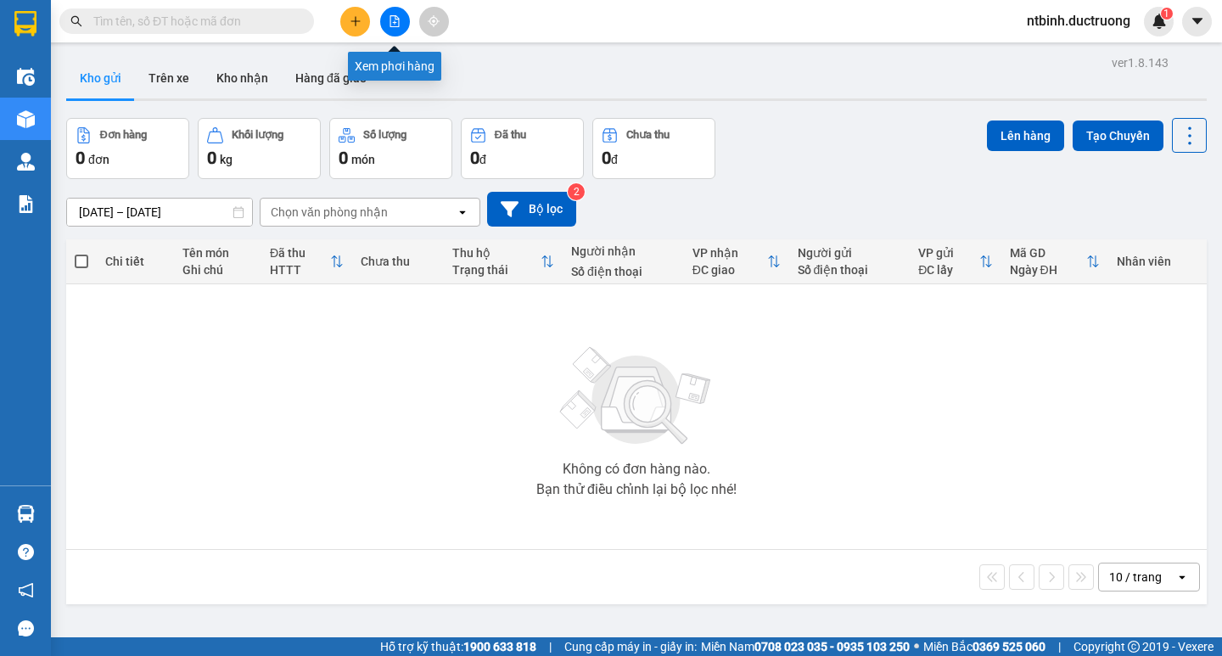
click at [385, 25] on button at bounding box center [395, 22] width 30 height 30
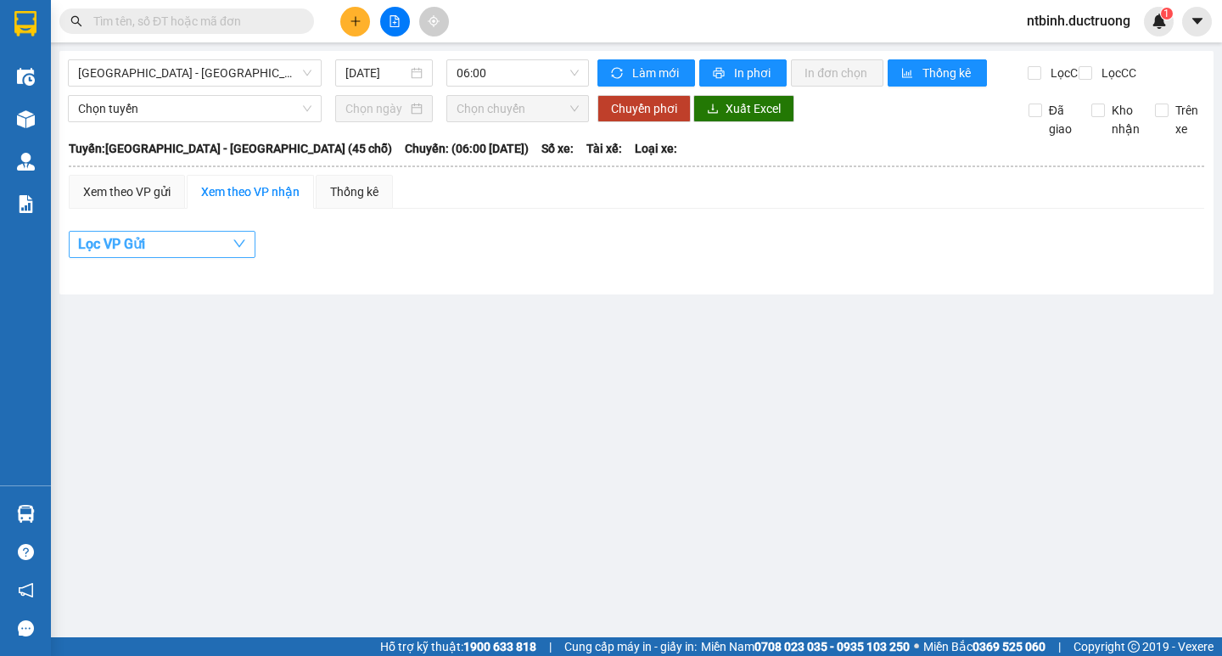
click at [230, 258] on button "Lọc VP Gửi" at bounding box center [162, 244] width 187 height 27
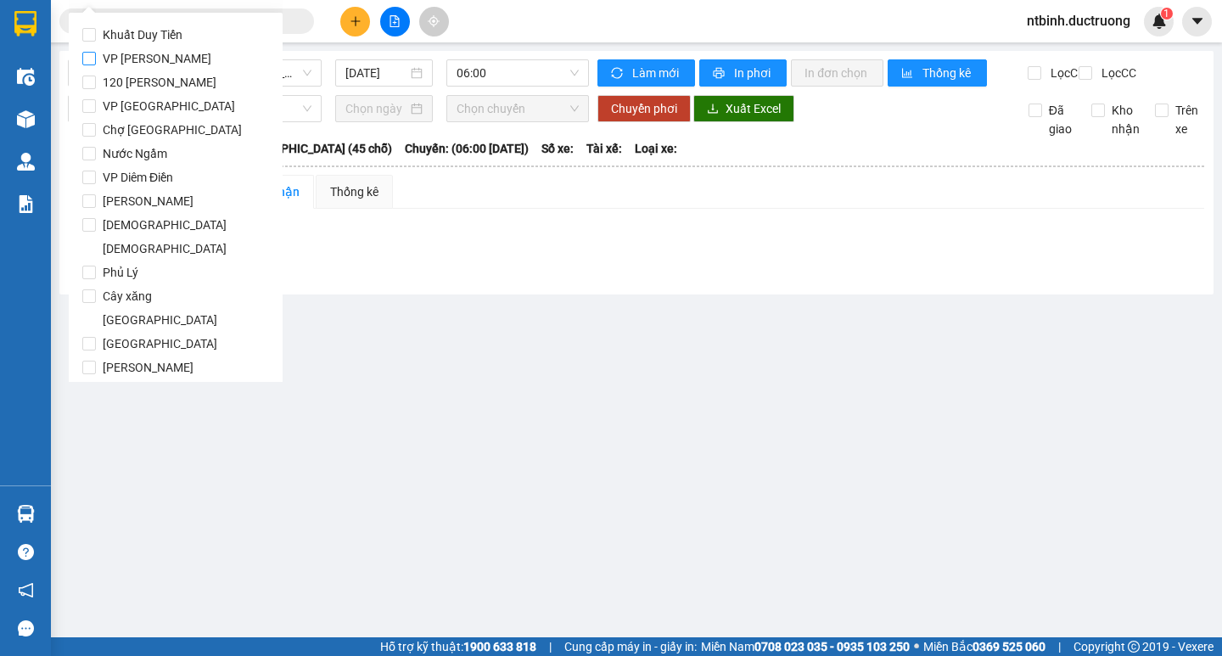
click at [92, 59] on input "VP [PERSON_NAME]" at bounding box center [89, 59] width 14 height 14
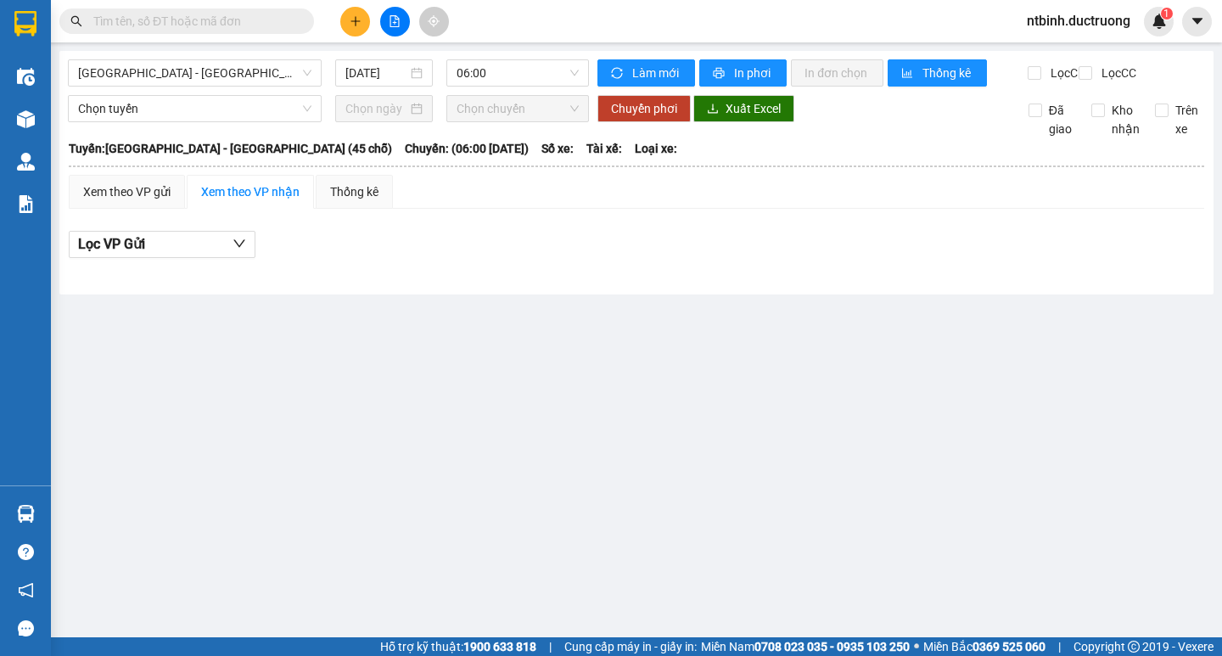
click at [484, 344] on main "[GEOGRAPHIC_DATA] - [GEOGRAPHIC_DATA] (45 chỗ) [DATE] 06:00 Làm mới In phơi In …" at bounding box center [611, 318] width 1222 height 637
click at [500, 72] on span "06:00" at bounding box center [517, 72] width 122 height 25
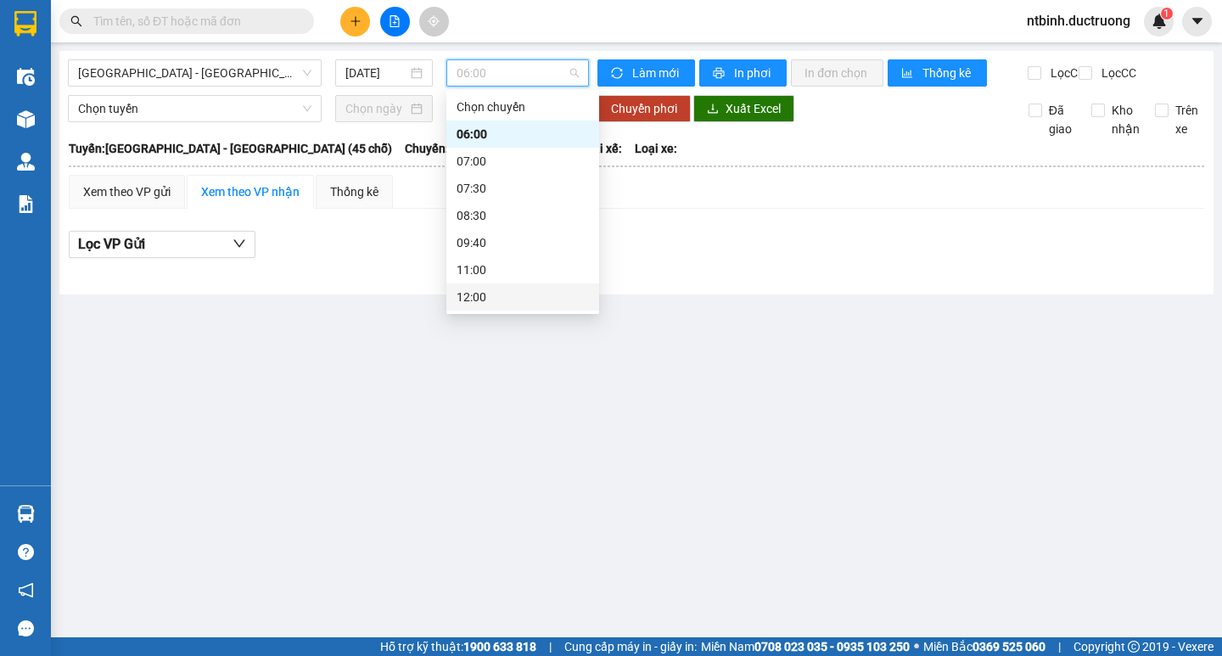
click at [475, 293] on div "12:00" at bounding box center [522, 297] width 132 height 19
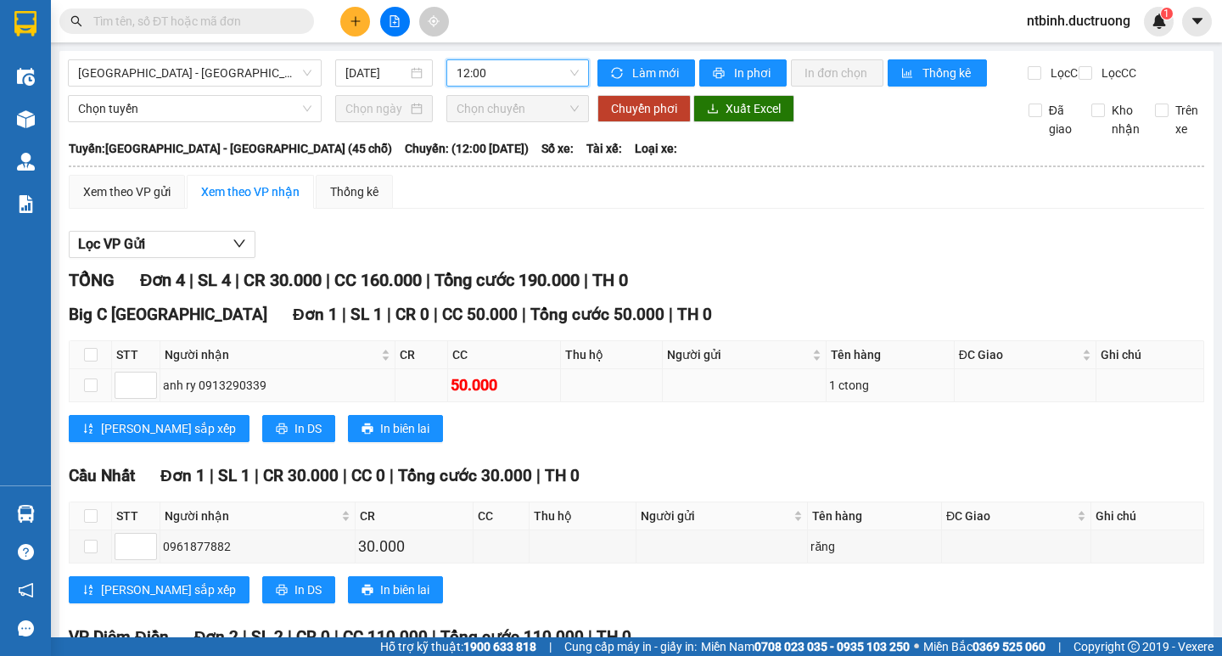
click at [100, 402] on td at bounding box center [91, 385] width 42 height 33
click at [96, 402] on td at bounding box center [91, 385] width 42 height 33
drag, startPoint x: 86, startPoint y: 401, endPoint x: 97, endPoint y: 402, distance: 11.1
click at [87, 392] on input "checkbox" at bounding box center [91, 385] width 14 height 14
checkbox input "true"
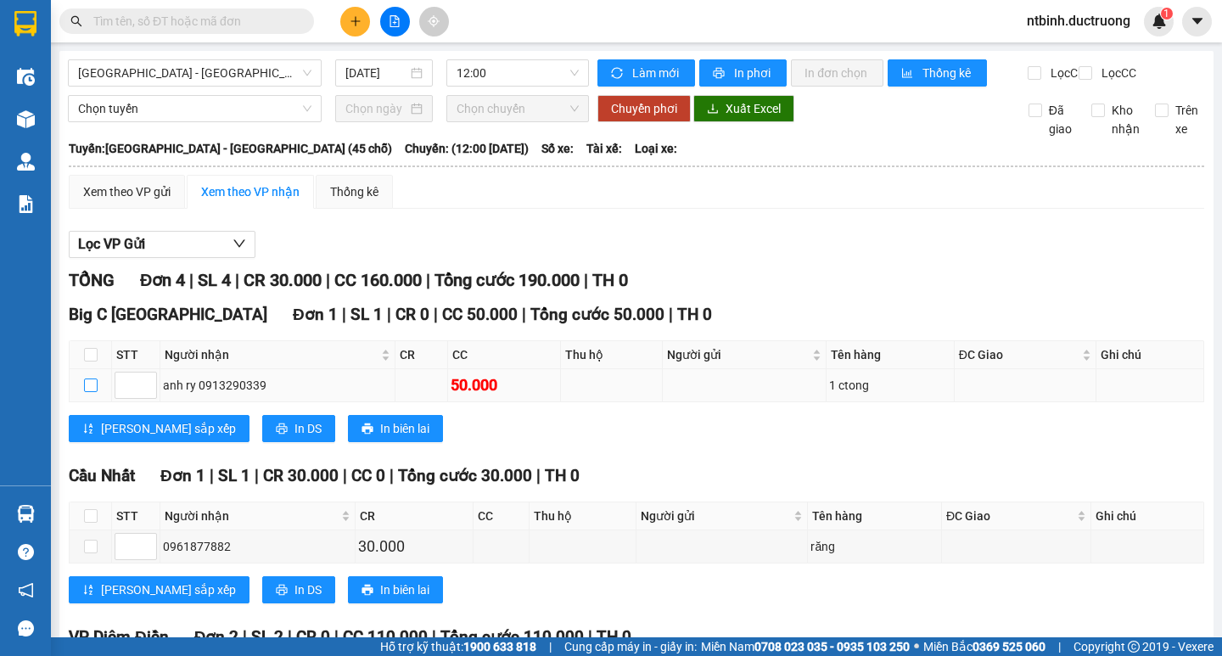
checkbox input "true"
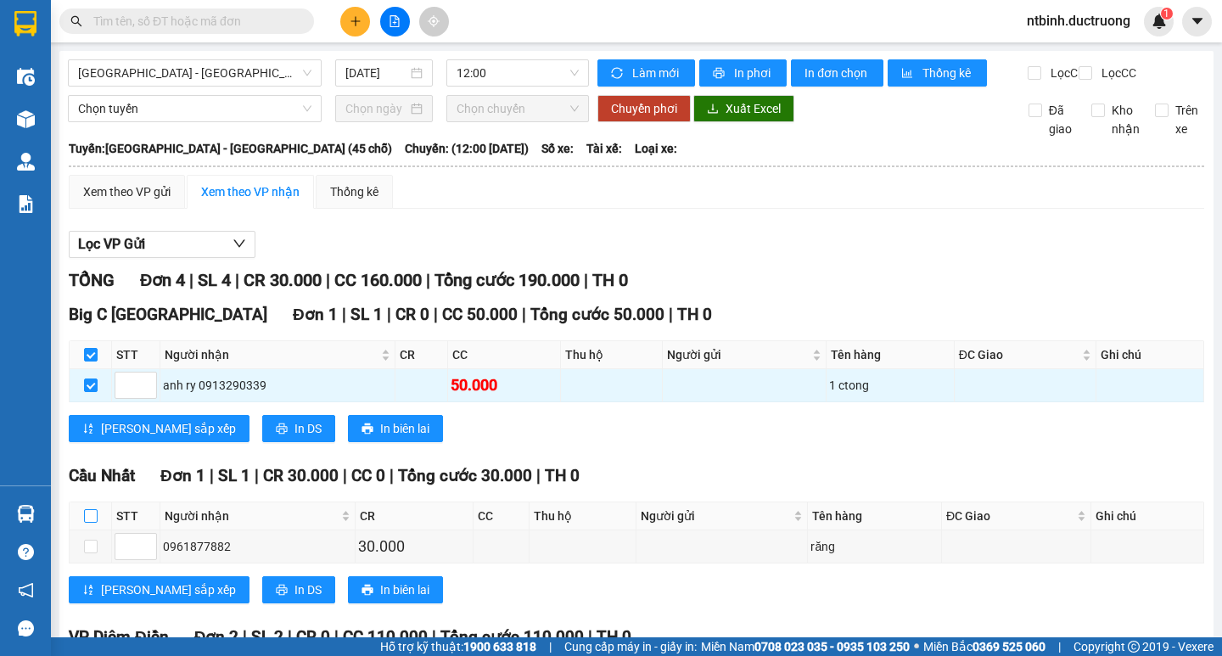
click at [87, 525] on label at bounding box center [91, 515] width 14 height 19
click at [87, 523] on input "checkbox" at bounding box center [91, 516] width 14 height 14
checkbox input "true"
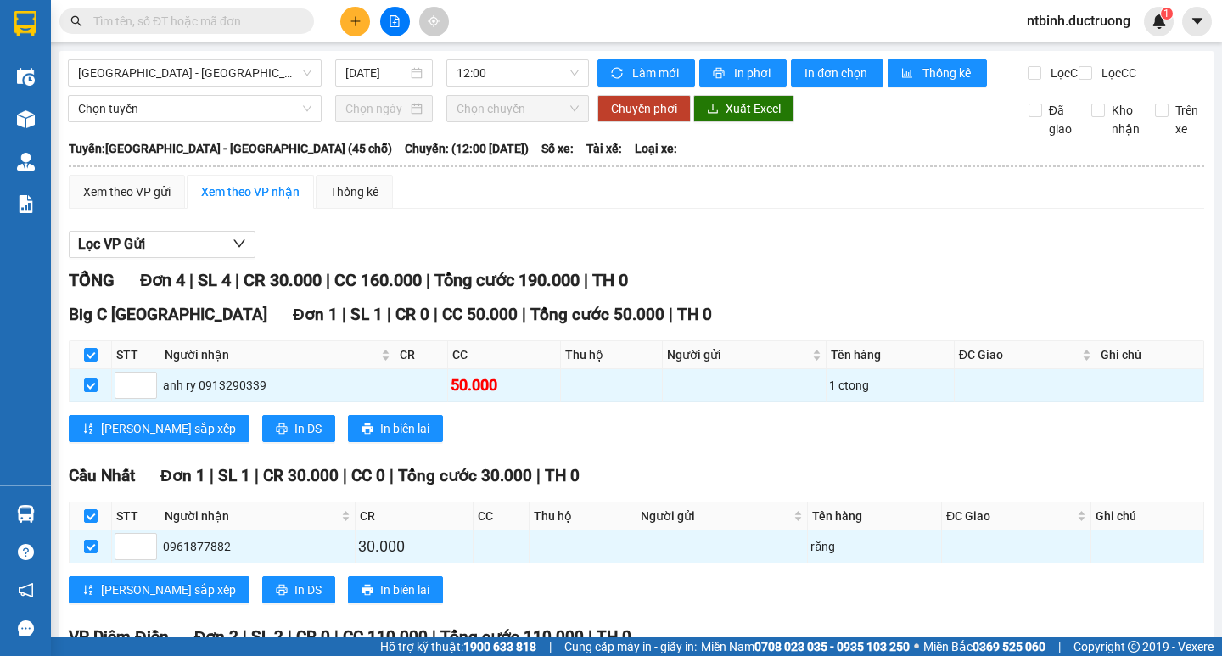
checkbox input "true"
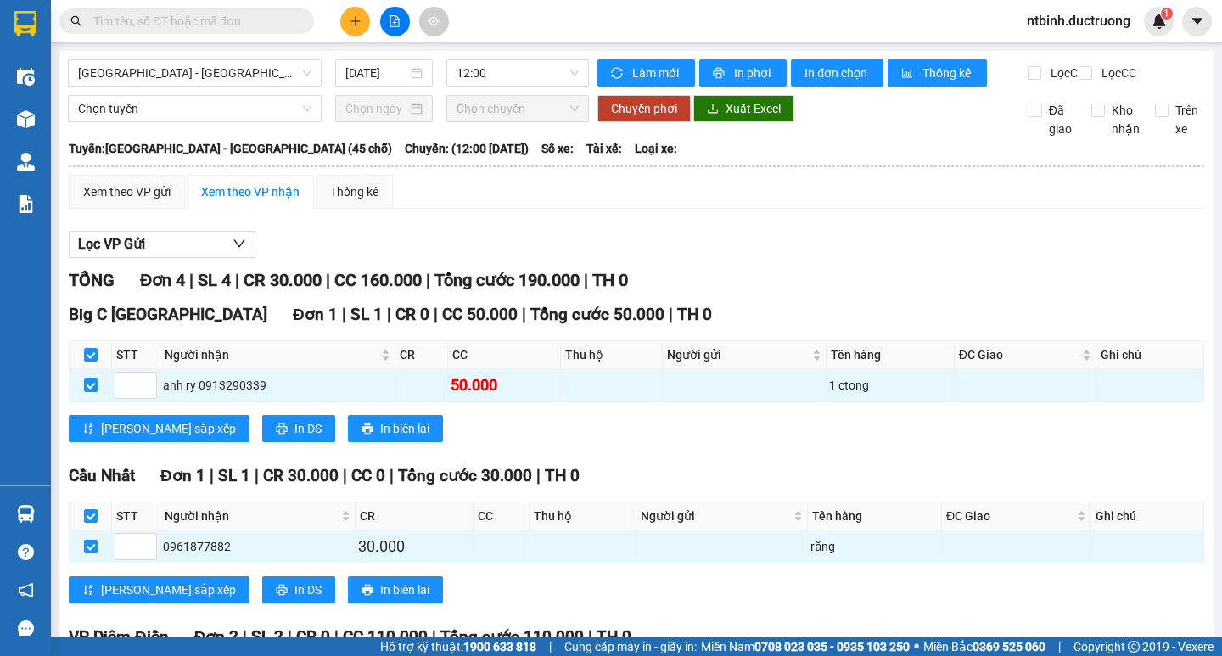
checkbox input "true"
click at [724, 70] on button "In phơi" at bounding box center [742, 72] width 87 height 27
